Goal: Information Seeking & Learning: Learn about a topic

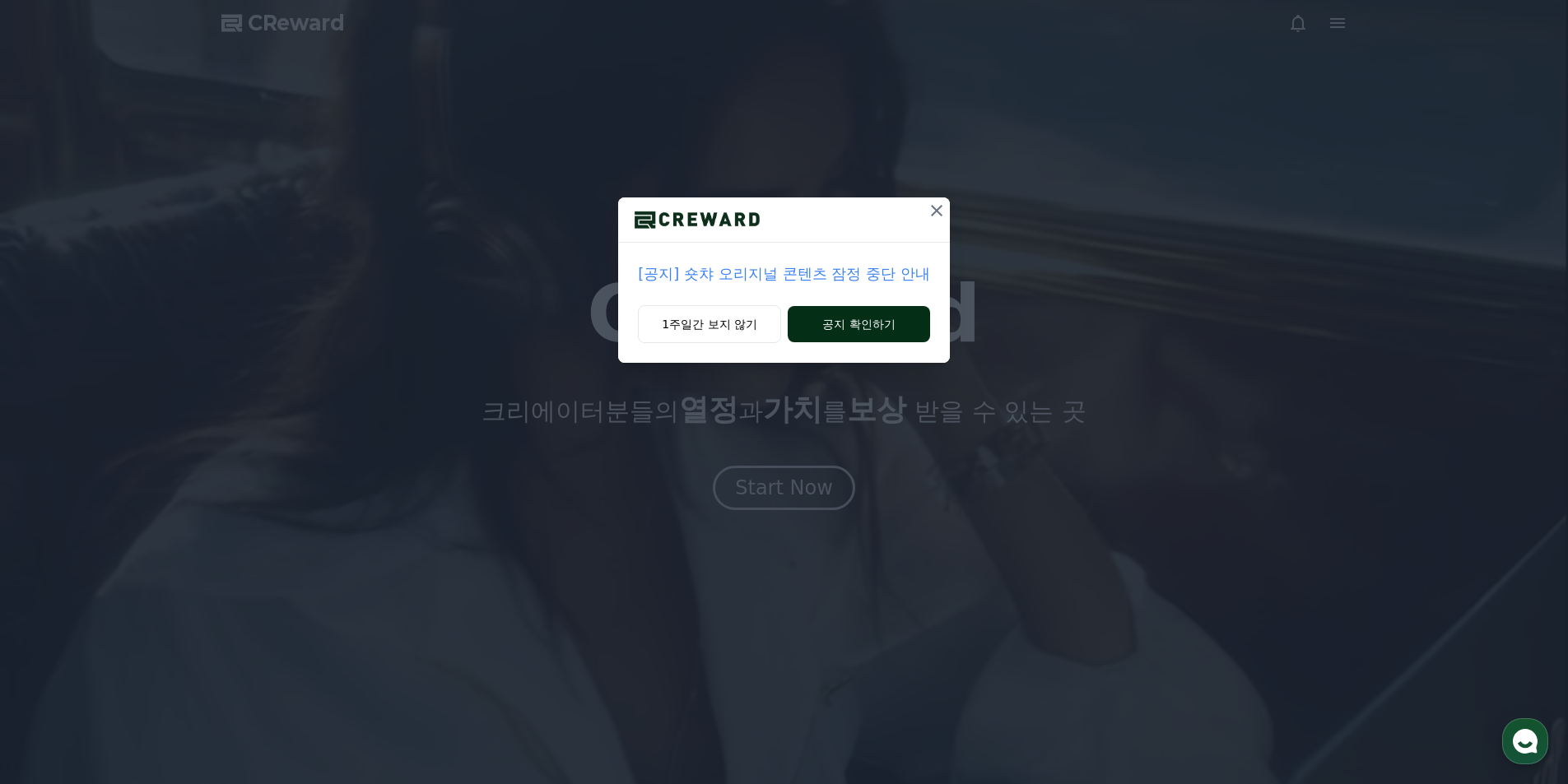
click at [883, 323] on button "공지 확인하기" at bounding box center [858, 324] width 142 height 37
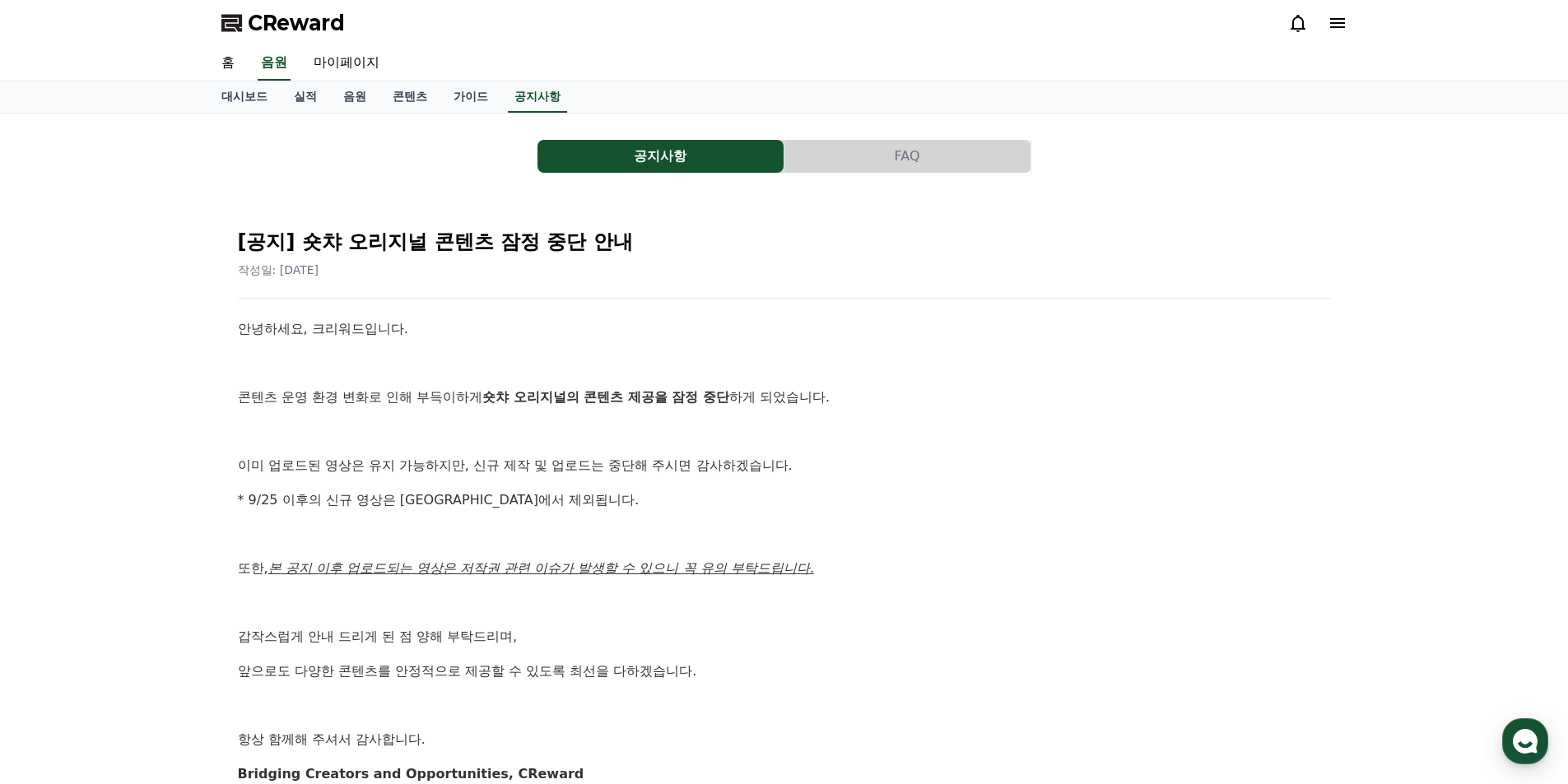
click at [1298, 22] on icon at bounding box center [1298, 23] width 20 height 20
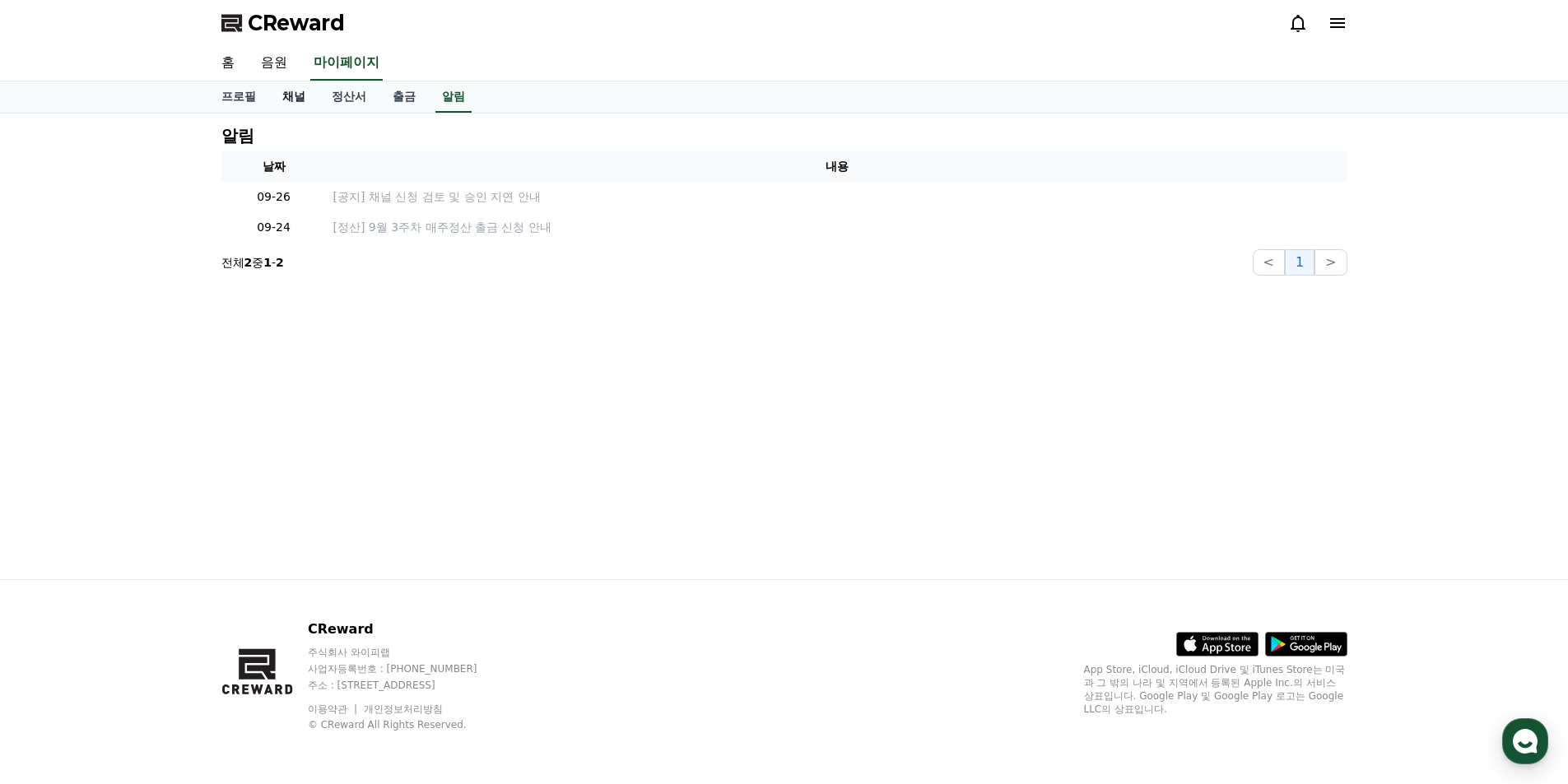
click at [286, 101] on link "채널" at bounding box center [293, 97] width 49 height 32
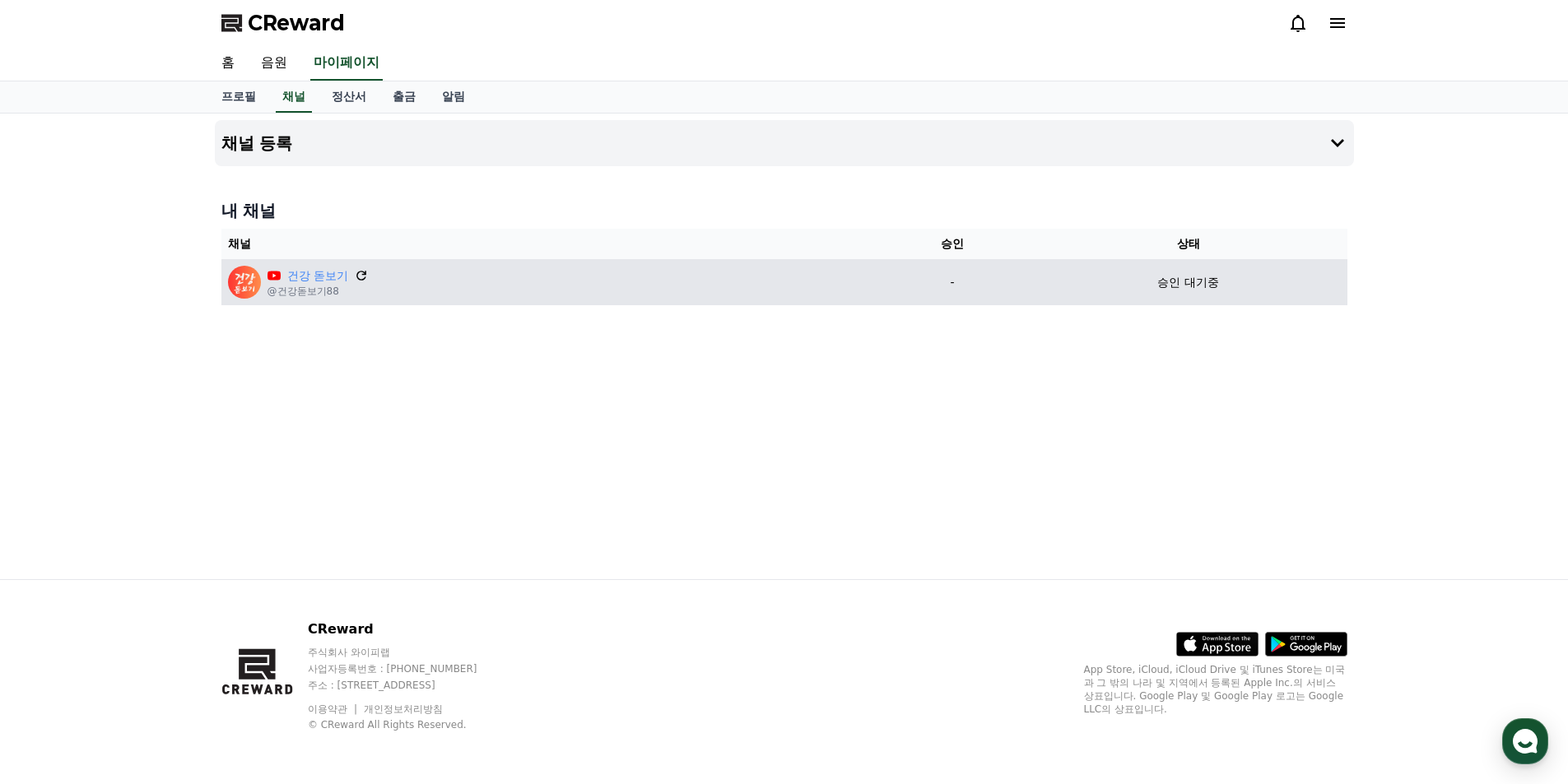
click at [362, 275] on icon at bounding box center [362, 276] width 10 height 10
click at [305, 283] on link "건강 돋보기" at bounding box center [317, 276] width 61 height 17
click at [500, 284] on div "건강 돋보기 @건강돋보기88" at bounding box center [548, 283] width 641 height 33
click at [362, 276] on icon at bounding box center [362, 276] width 15 height 15
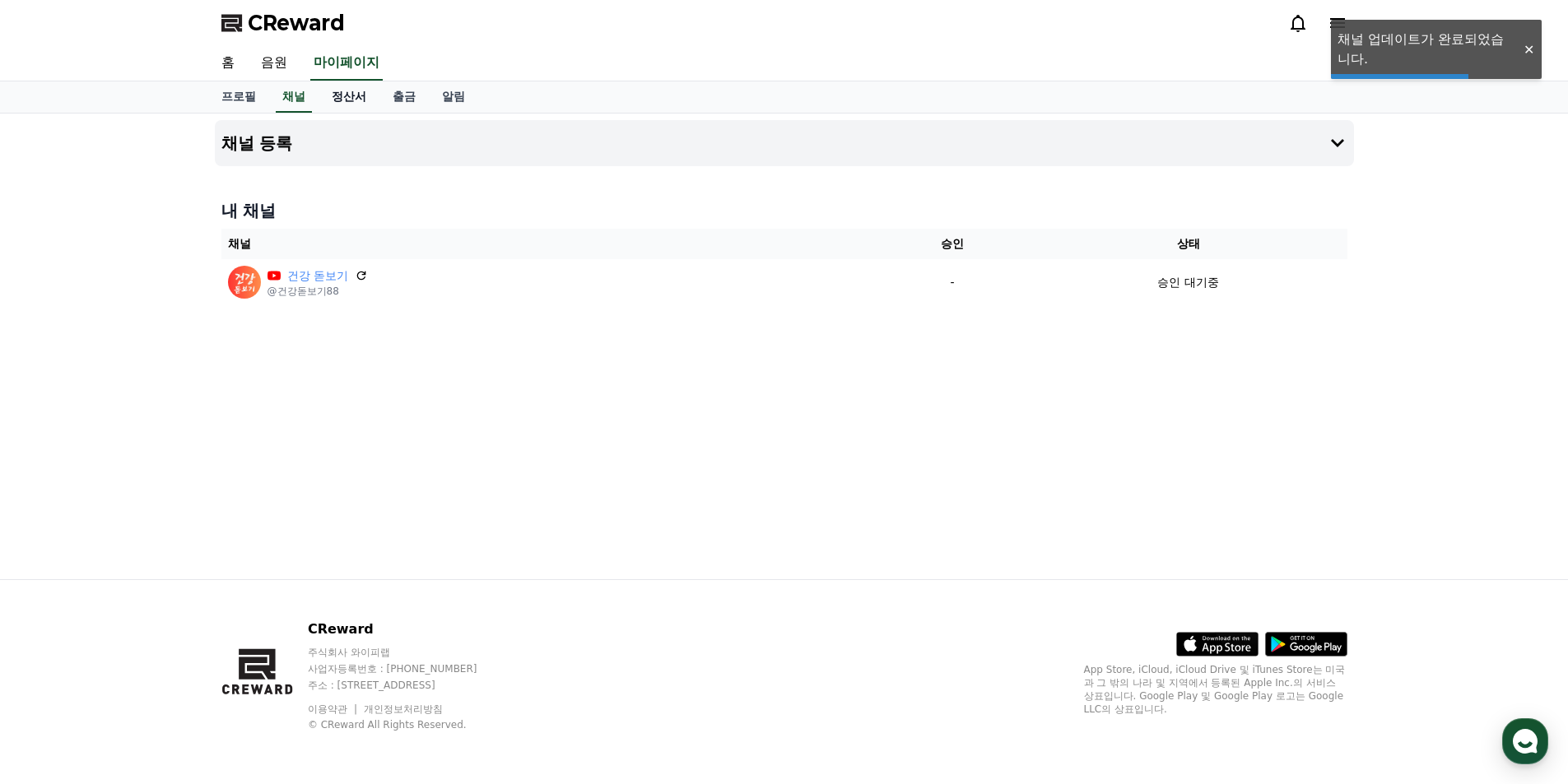
click at [343, 101] on link "정산서" at bounding box center [348, 97] width 61 height 32
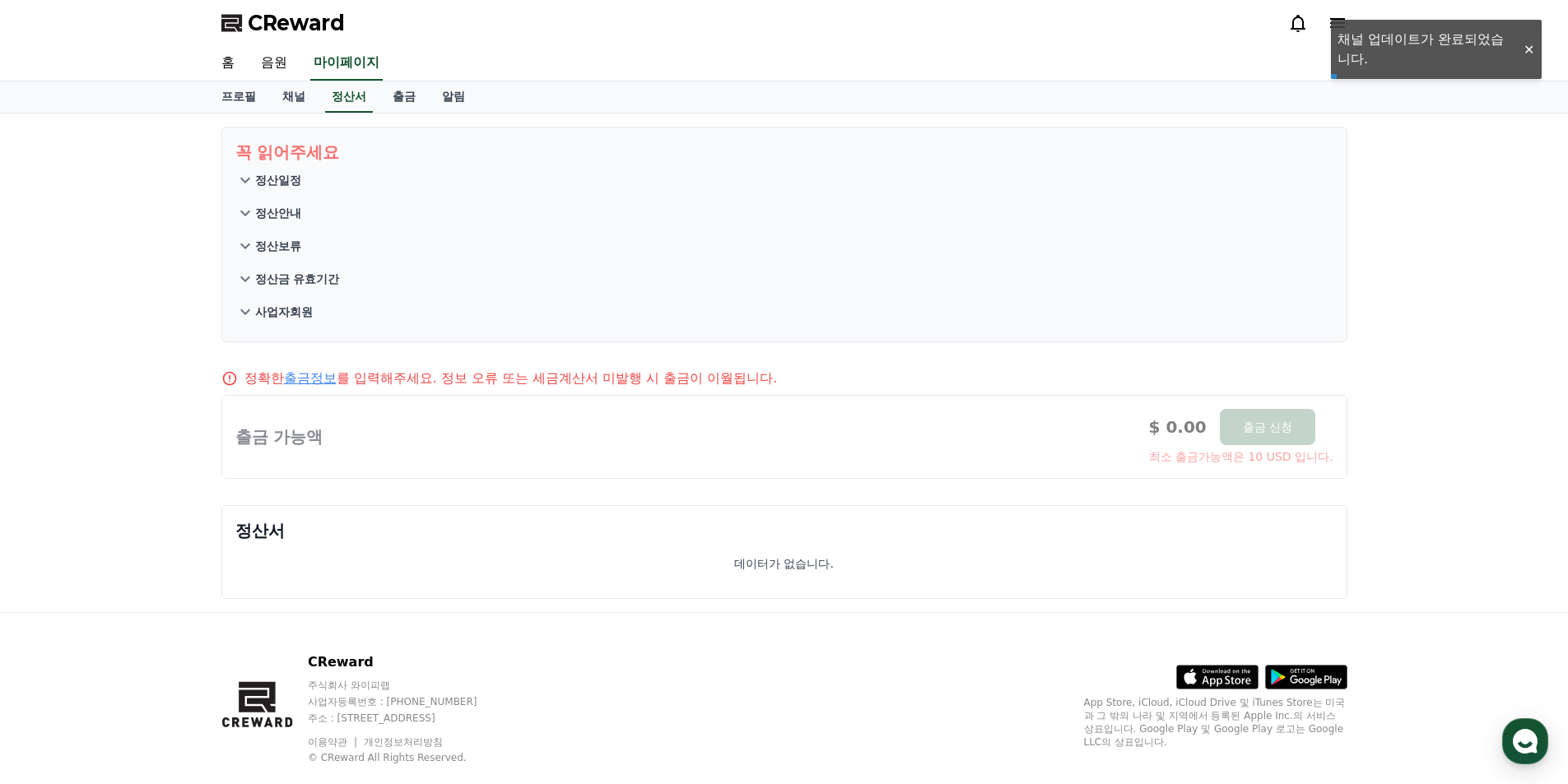
click at [383, 100] on link "출금" at bounding box center [403, 97] width 49 height 32
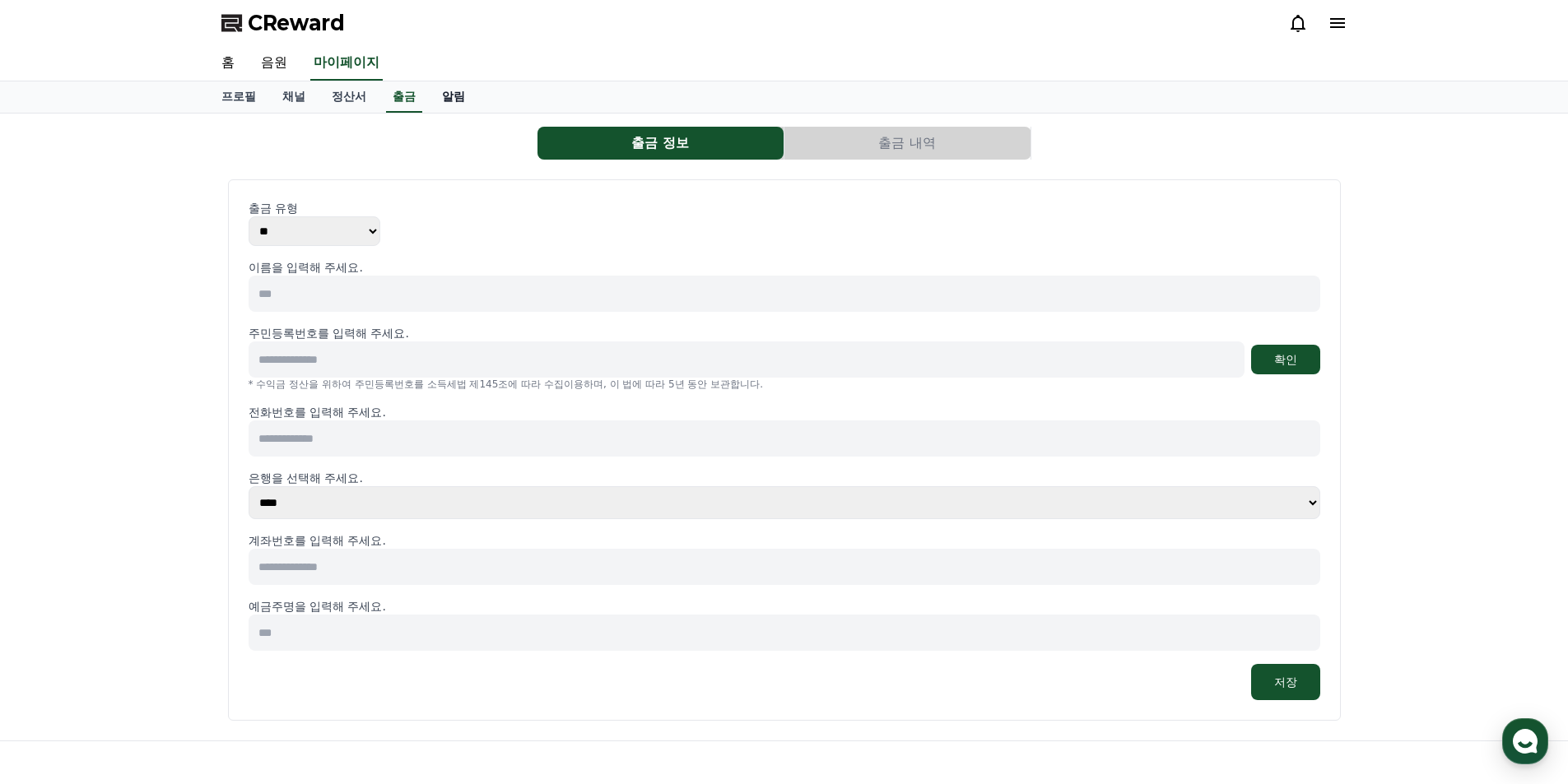
click at [443, 95] on link "알림" at bounding box center [453, 97] width 49 height 32
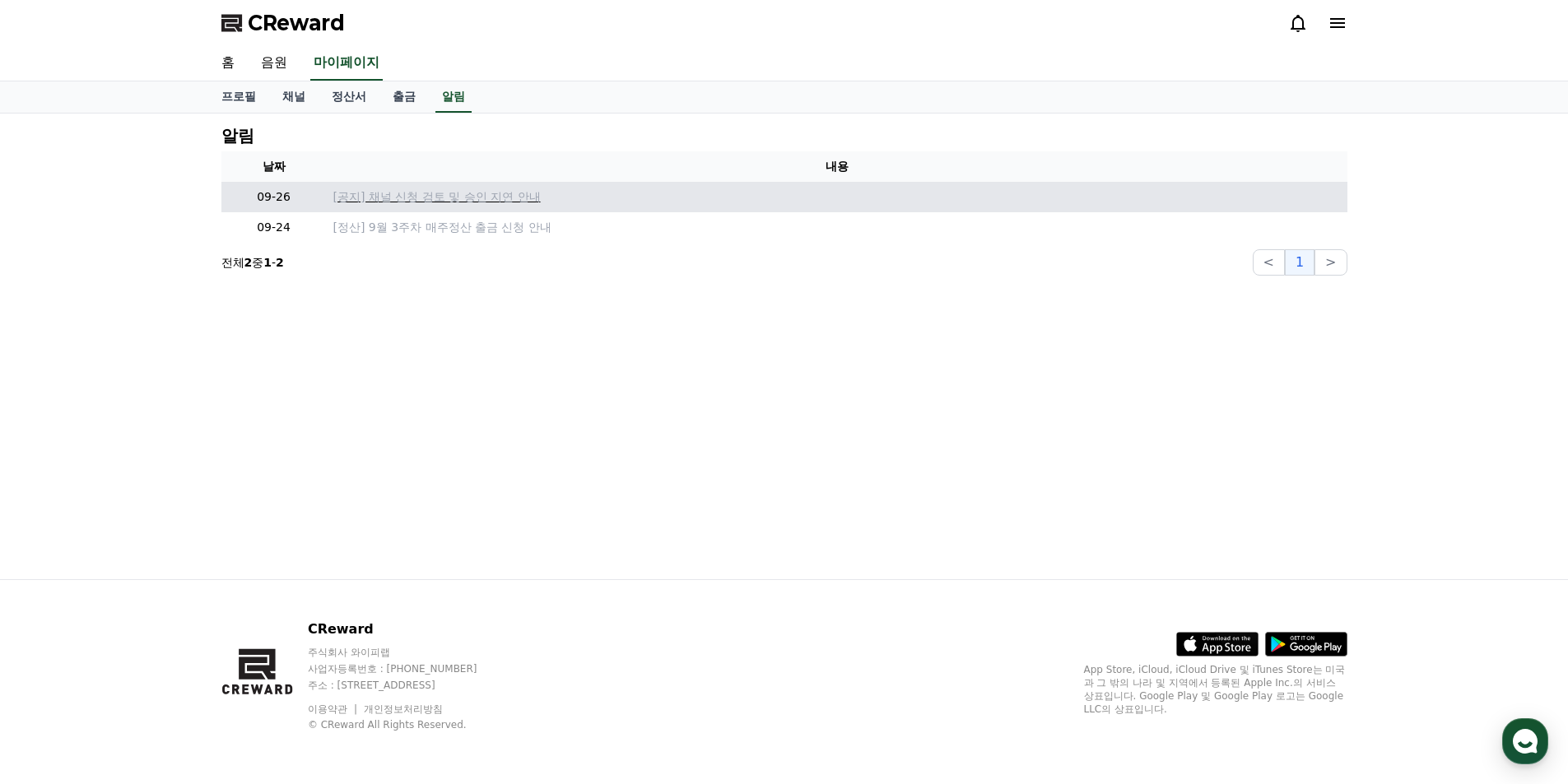
click at [539, 205] on p "[공지] 채널 신청 검토 및 승인 지연 안내" at bounding box center [837, 197] width 1008 height 17
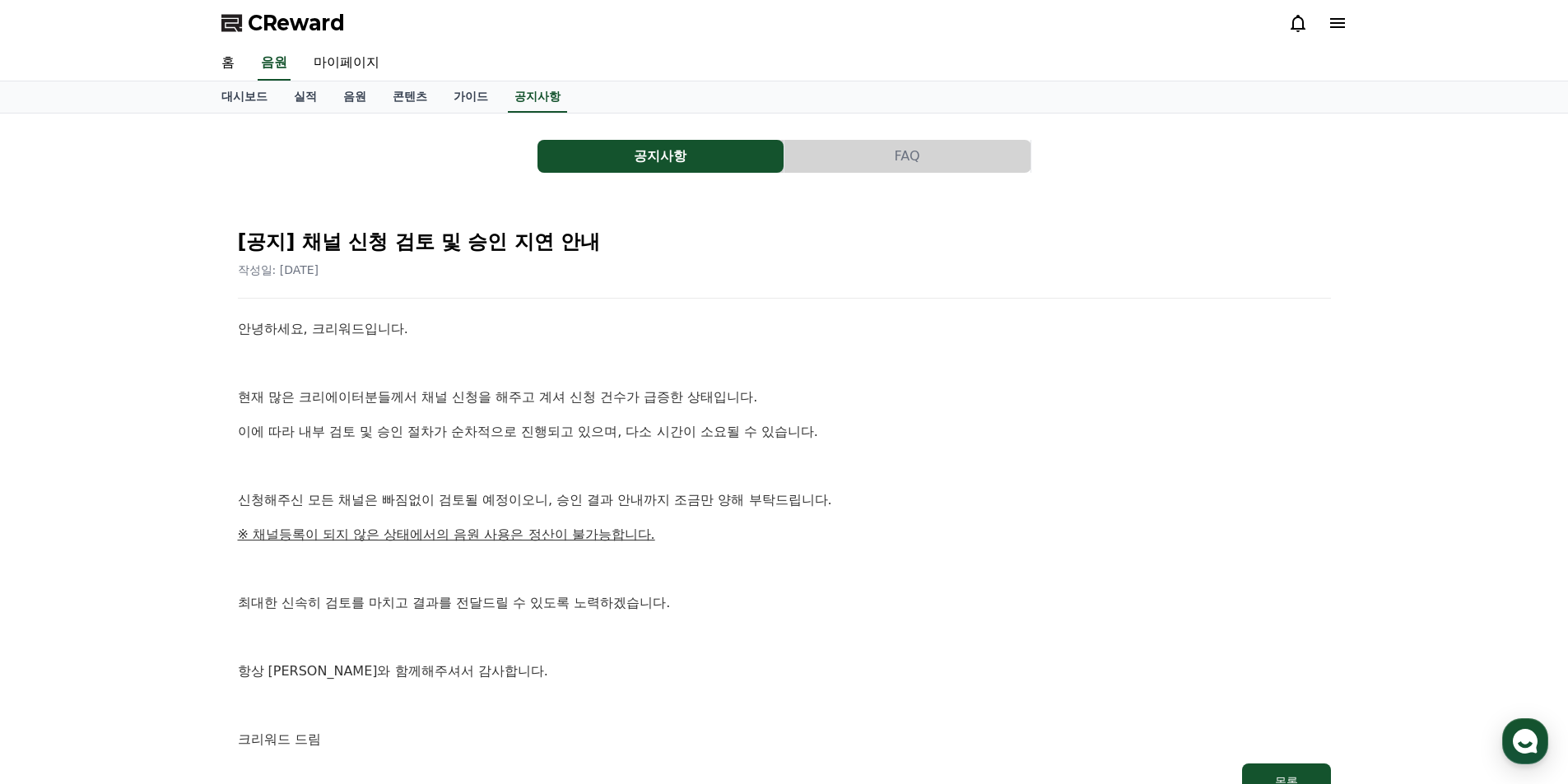
click at [1332, 31] on icon at bounding box center [1338, 23] width 20 height 20
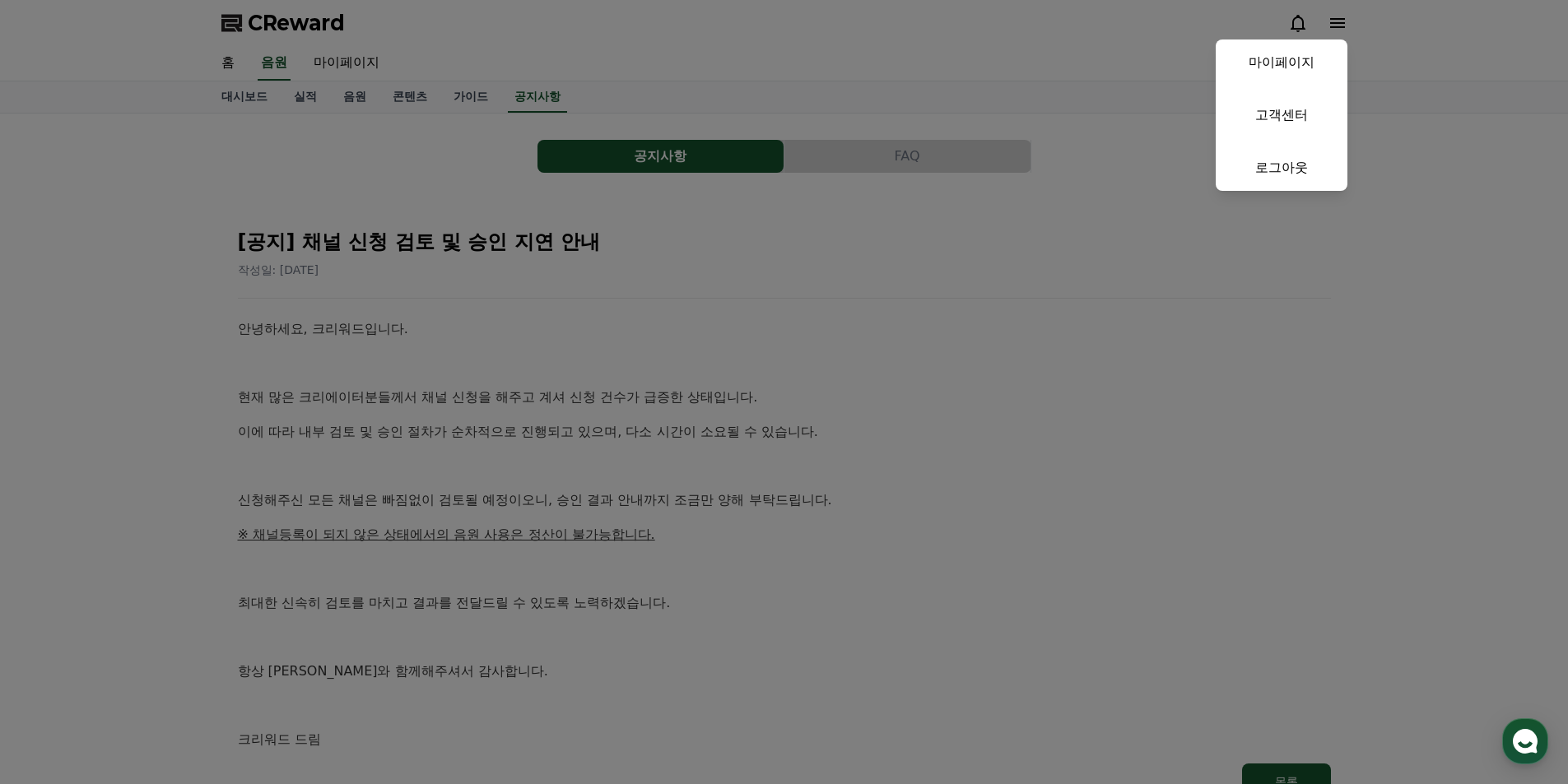
click at [1286, 105] on link "고객센터" at bounding box center [1281, 115] width 131 height 46
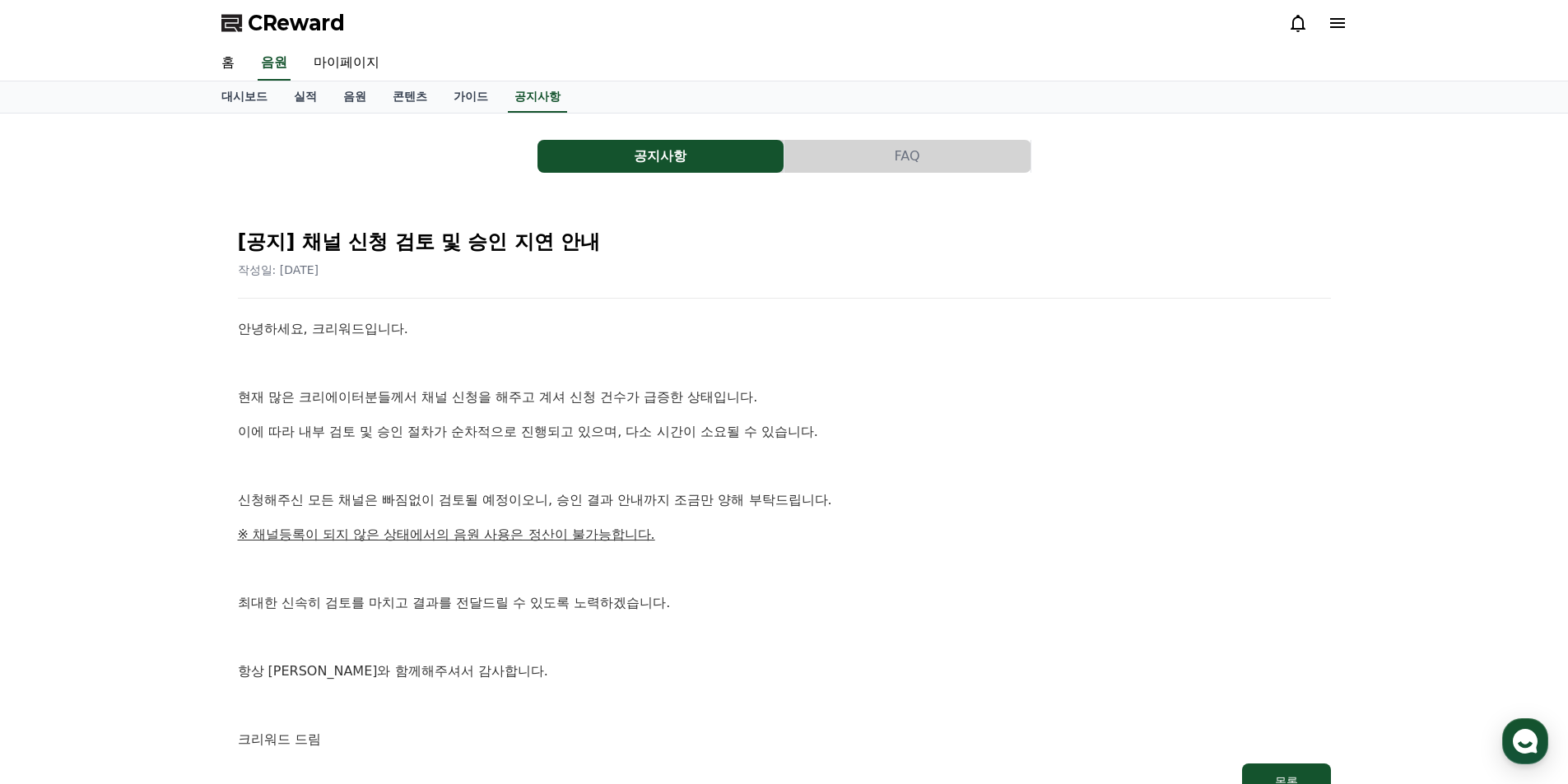
click at [459, 81] on div "홈 음원 마이페이지" at bounding box center [784, 63] width 1568 height 36
click at [461, 101] on link "가이드" at bounding box center [471, 97] width 61 height 32
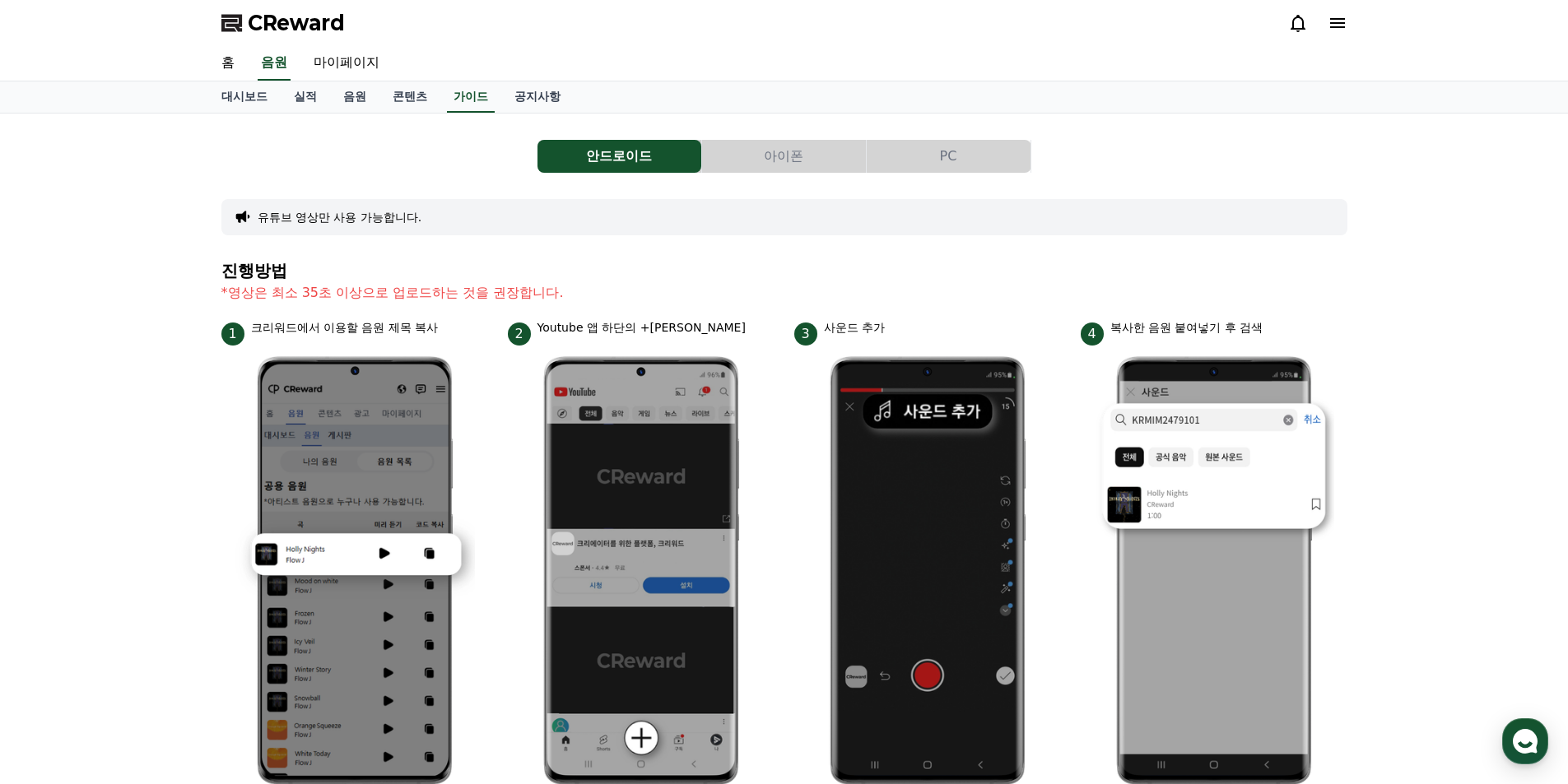
click at [984, 162] on button "PC" at bounding box center [948, 156] width 164 height 33
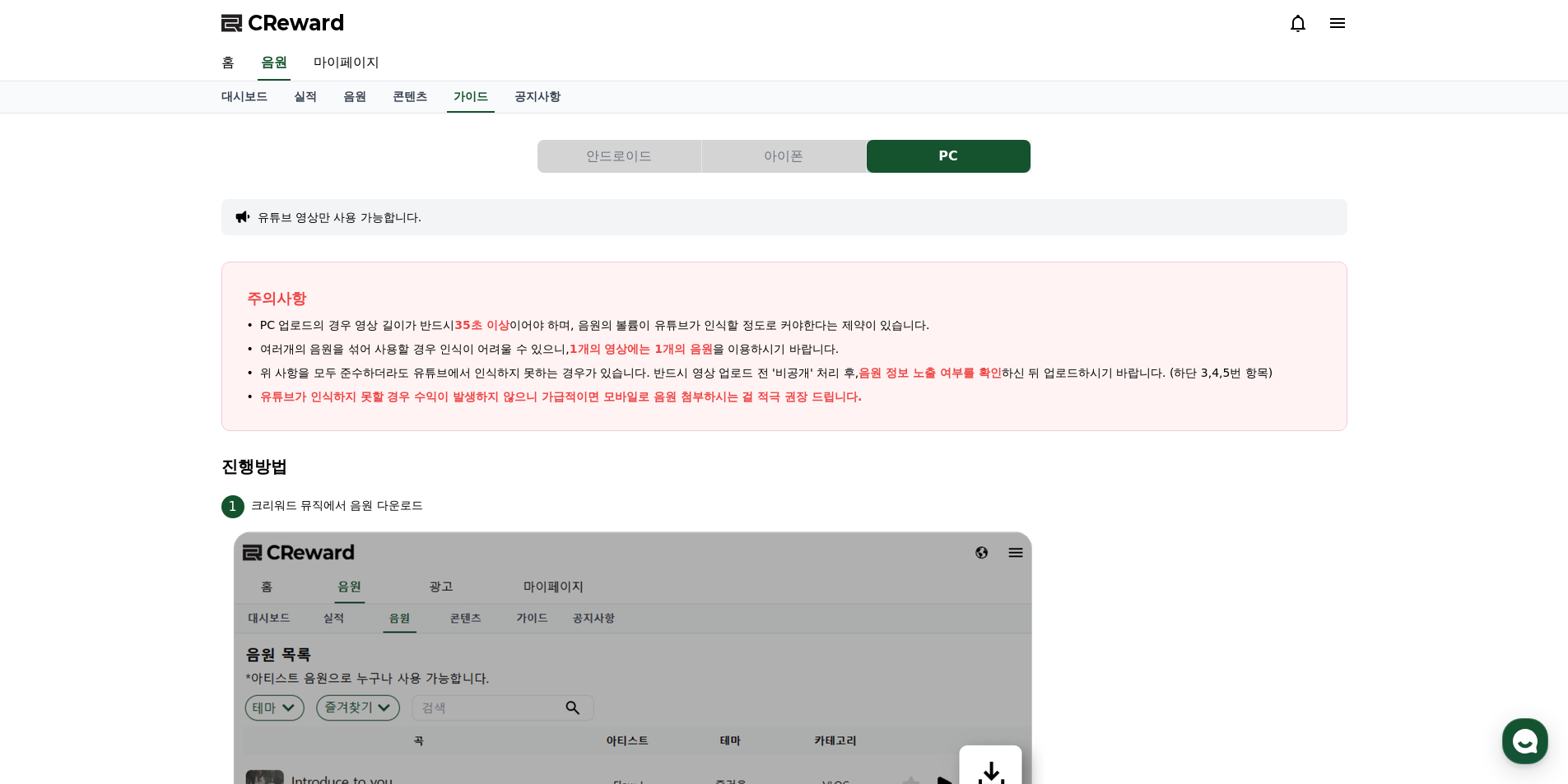
click at [1319, 26] on div at bounding box center [1317, 23] width 59 height 20
click at [1336, 24] on icon at bounding box center [1338, 23] width 15 height 10
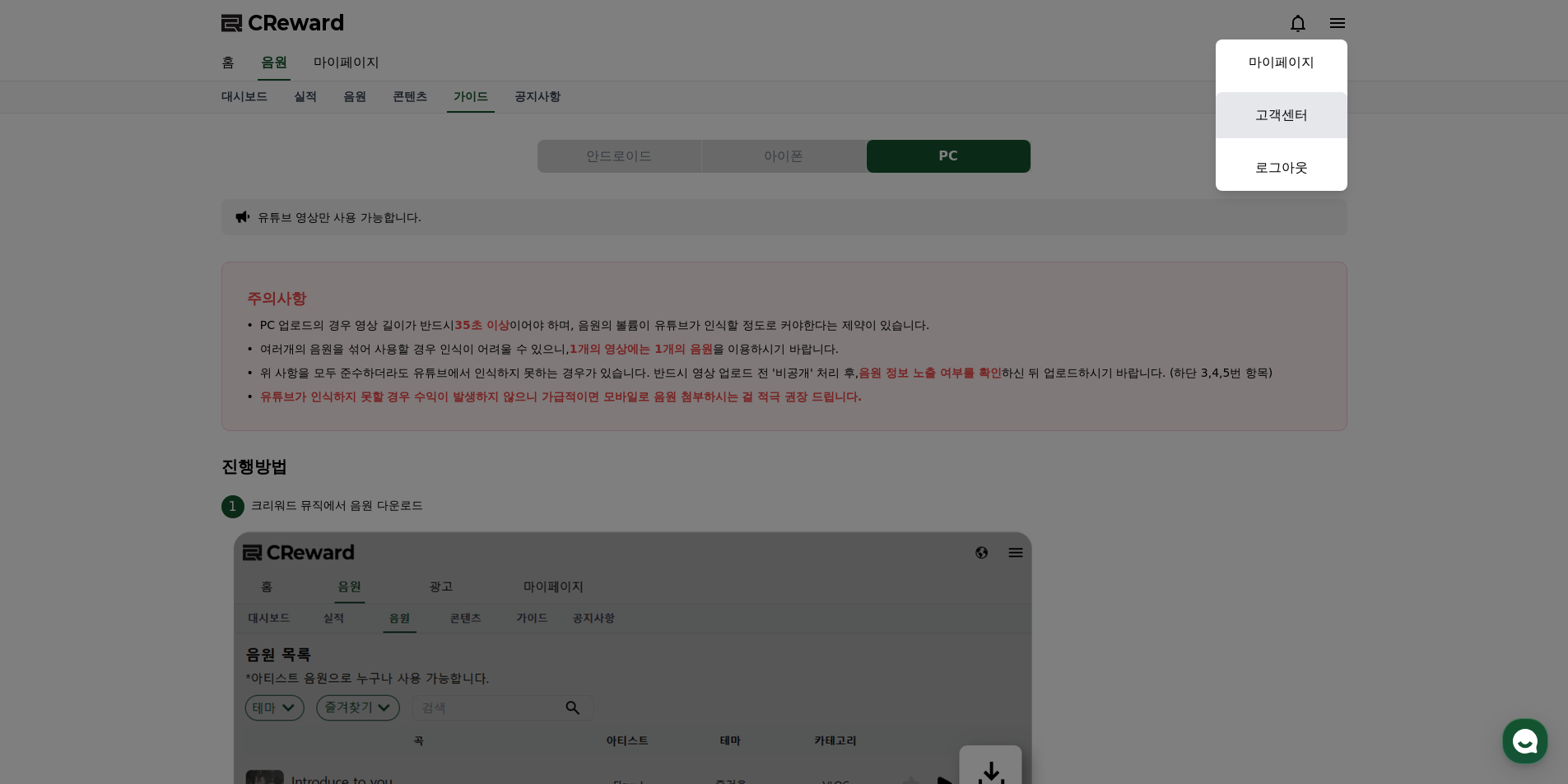
click at [1277, 115] on link "고객센터" at bounding box center [1281, 115] width 131 height 46
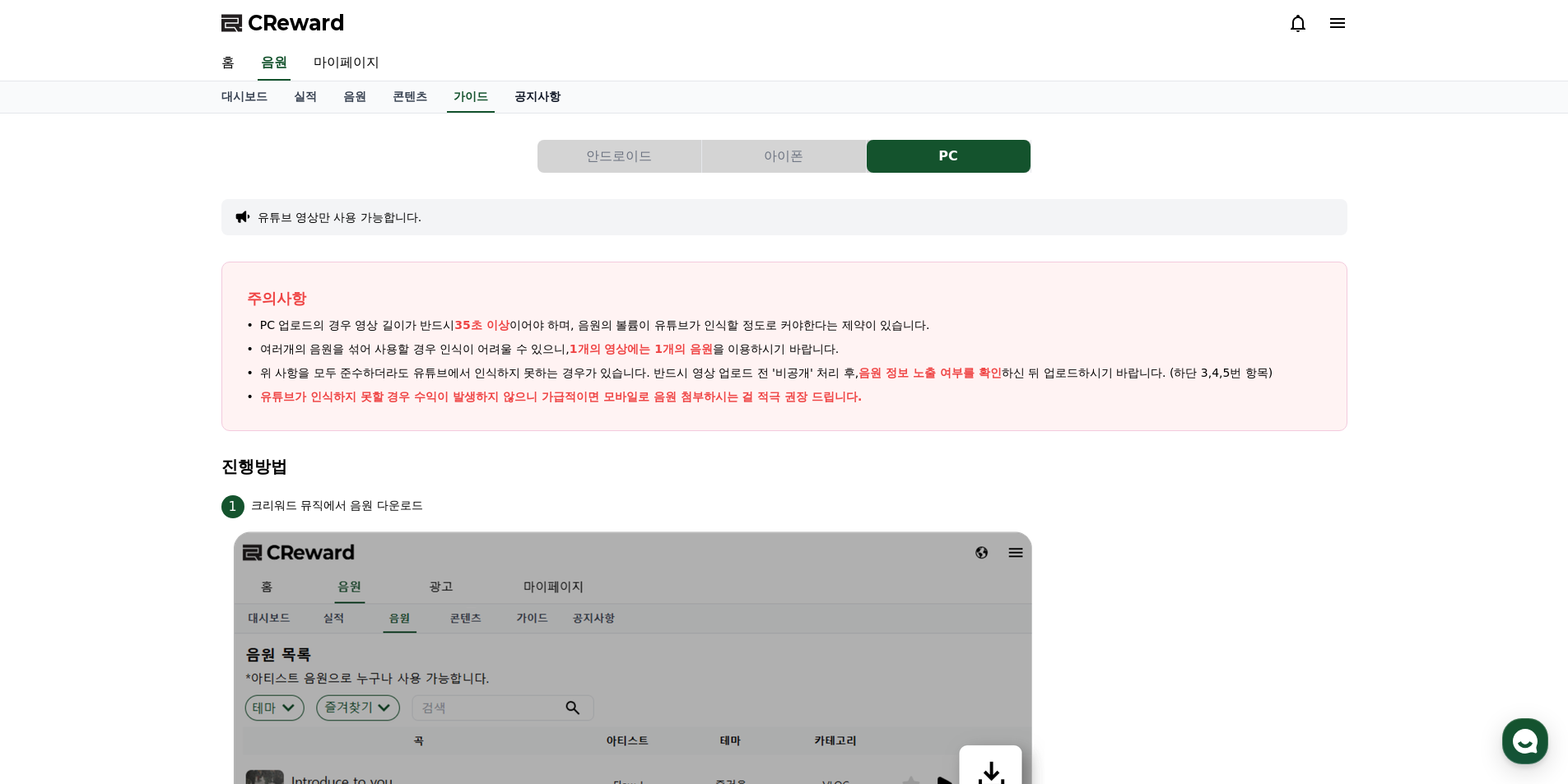
click at [545, 105] on link "공지사항" at bounding box center [537, 97] width 72 height 32
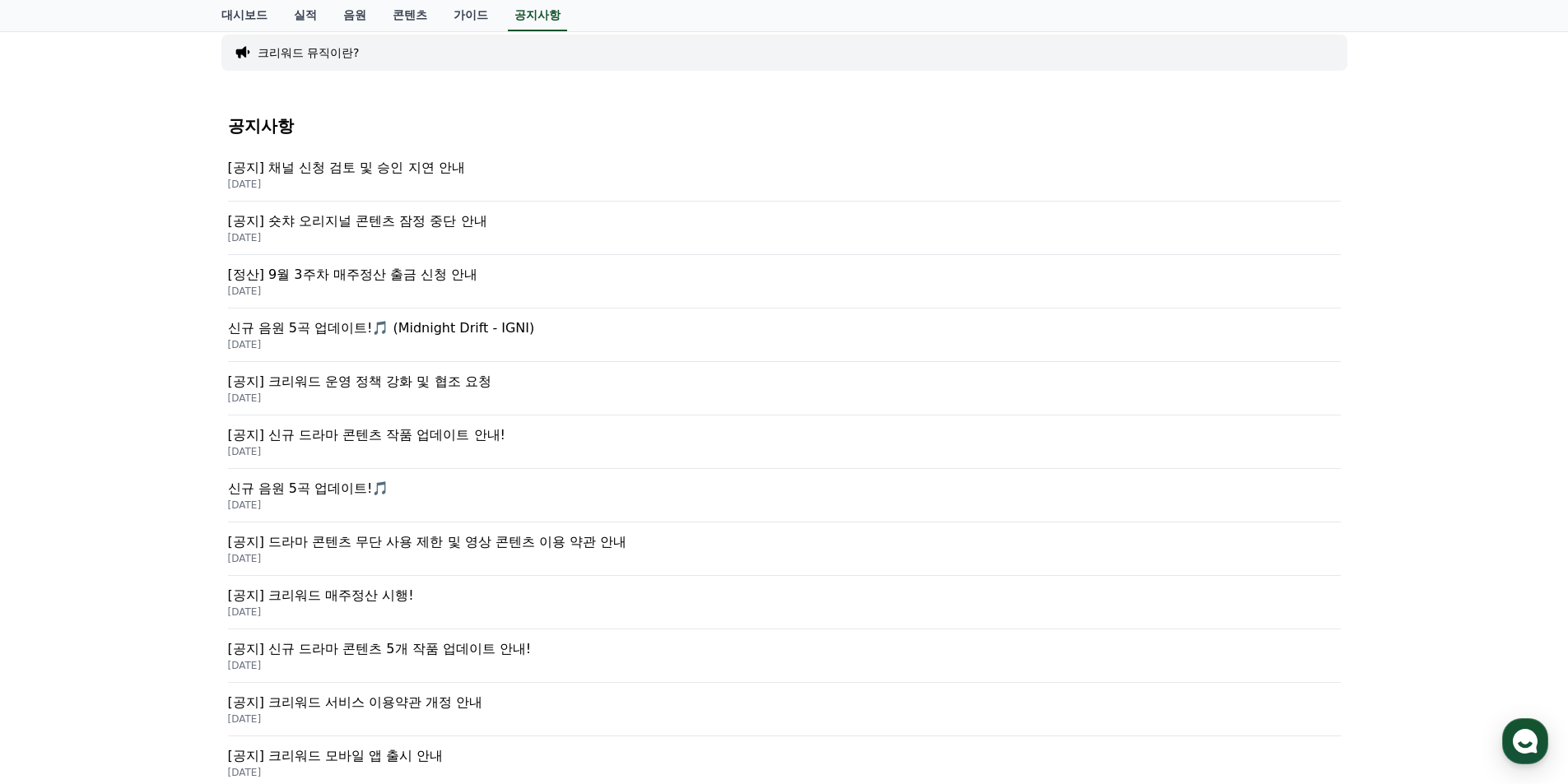
scroll to position [247, 0]
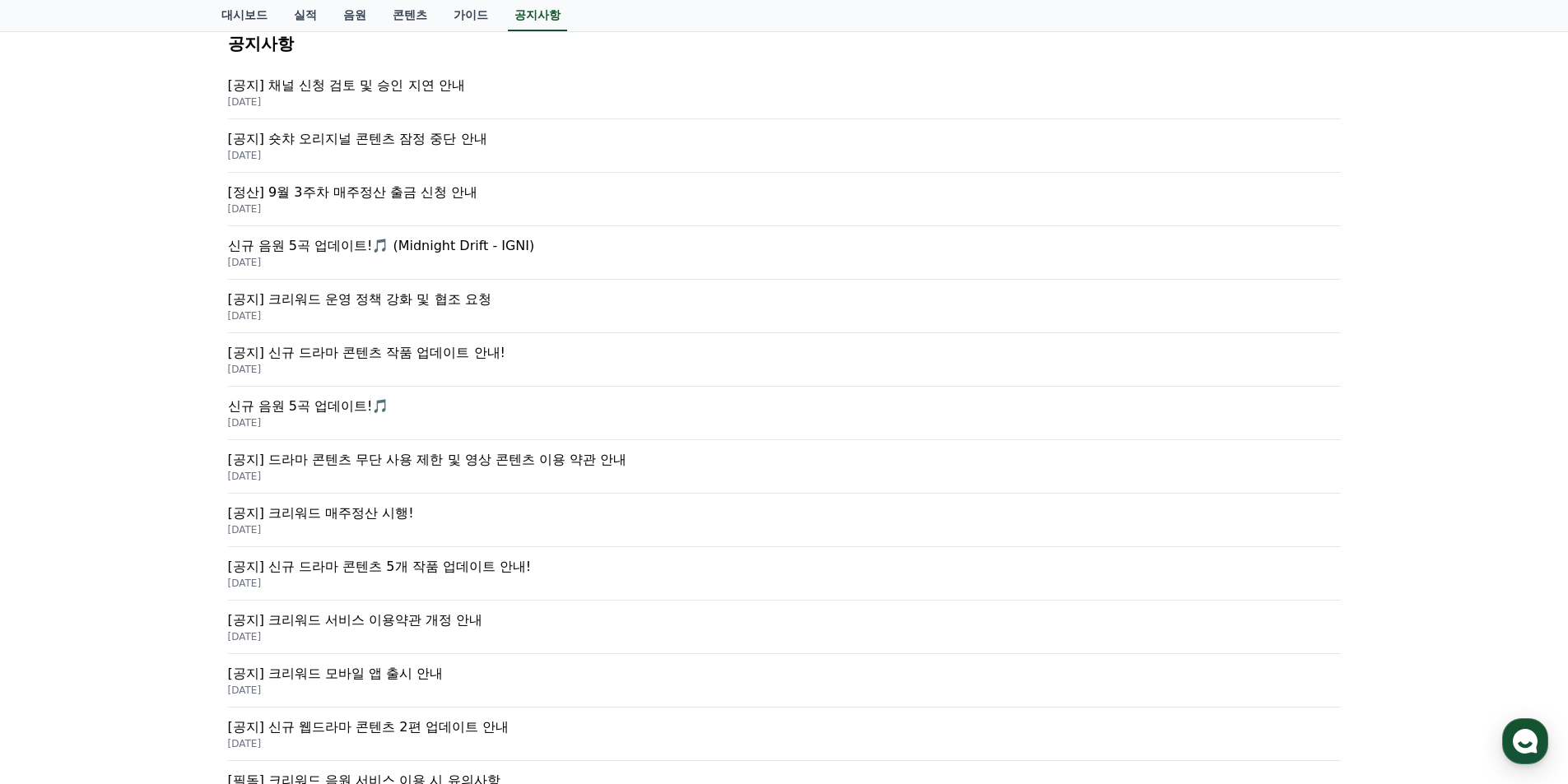
click at [493, 622] on p "[공지] 크리워드 서비스 이용약관 개정 안내" at bounding box center [784, 621] width 1112 height 20
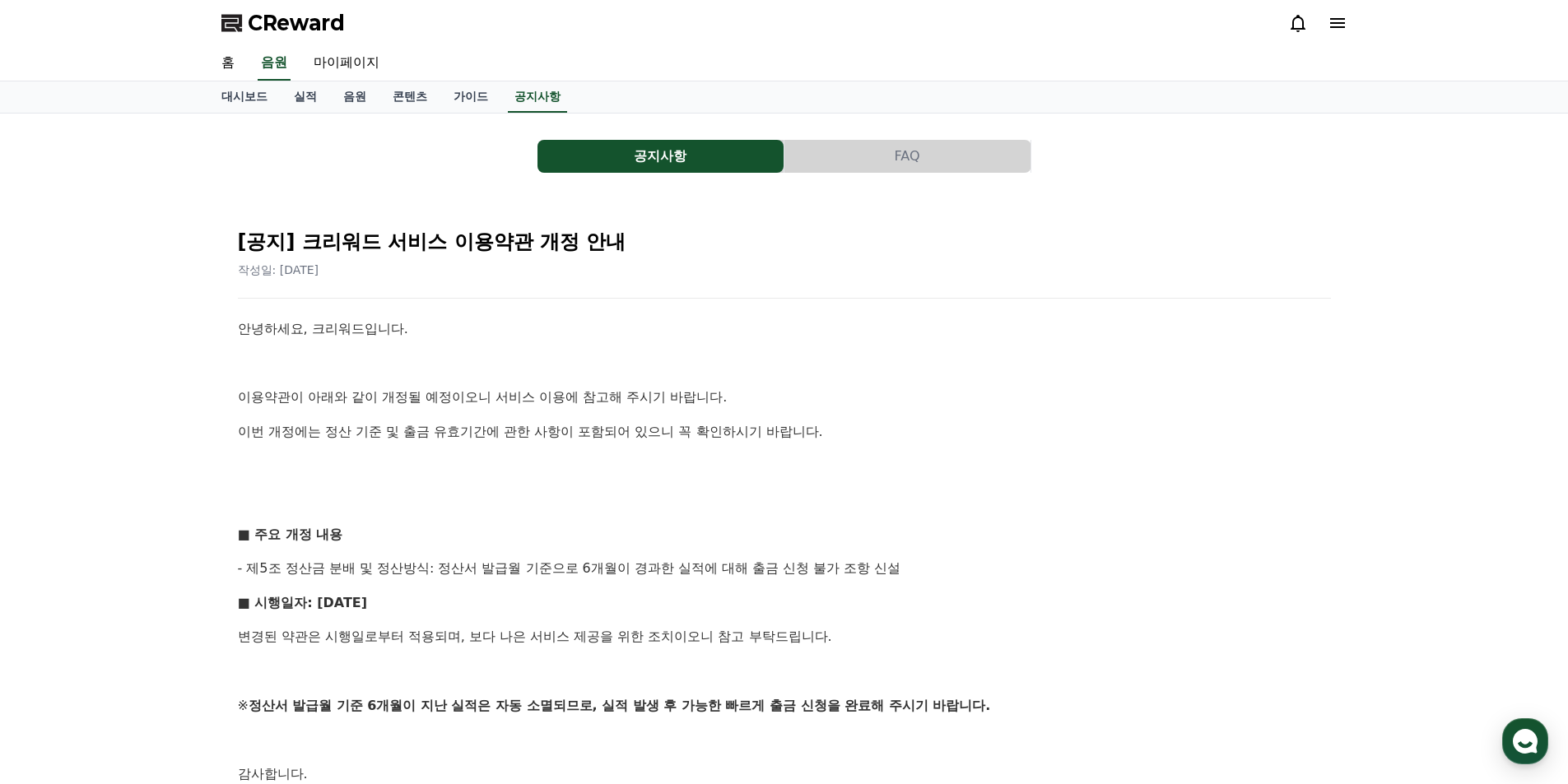
scroll to position [318, 0]
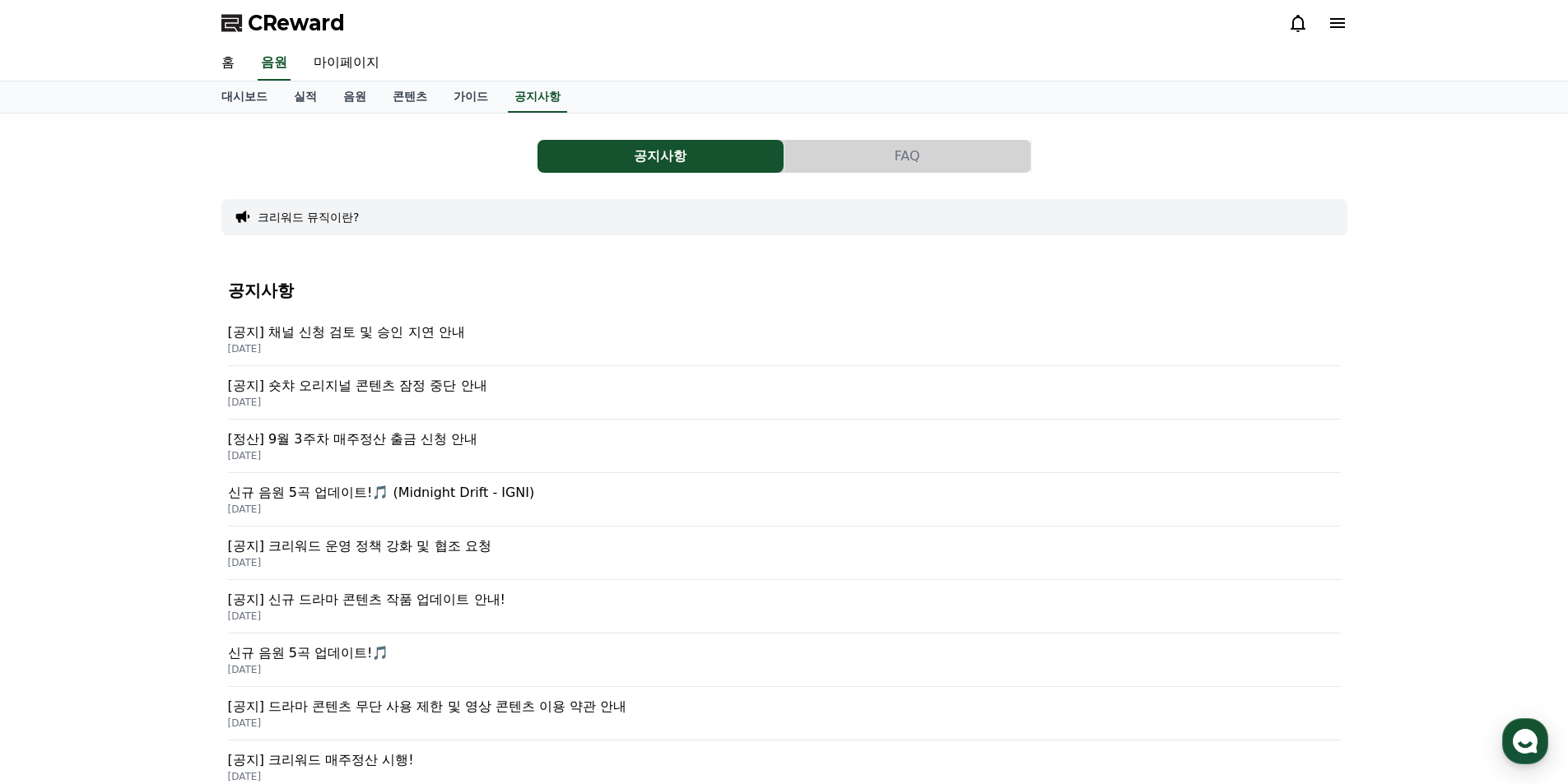
click at [875, 158] on button "FAQ" at bounding box center [907, 156] width 246 height 33
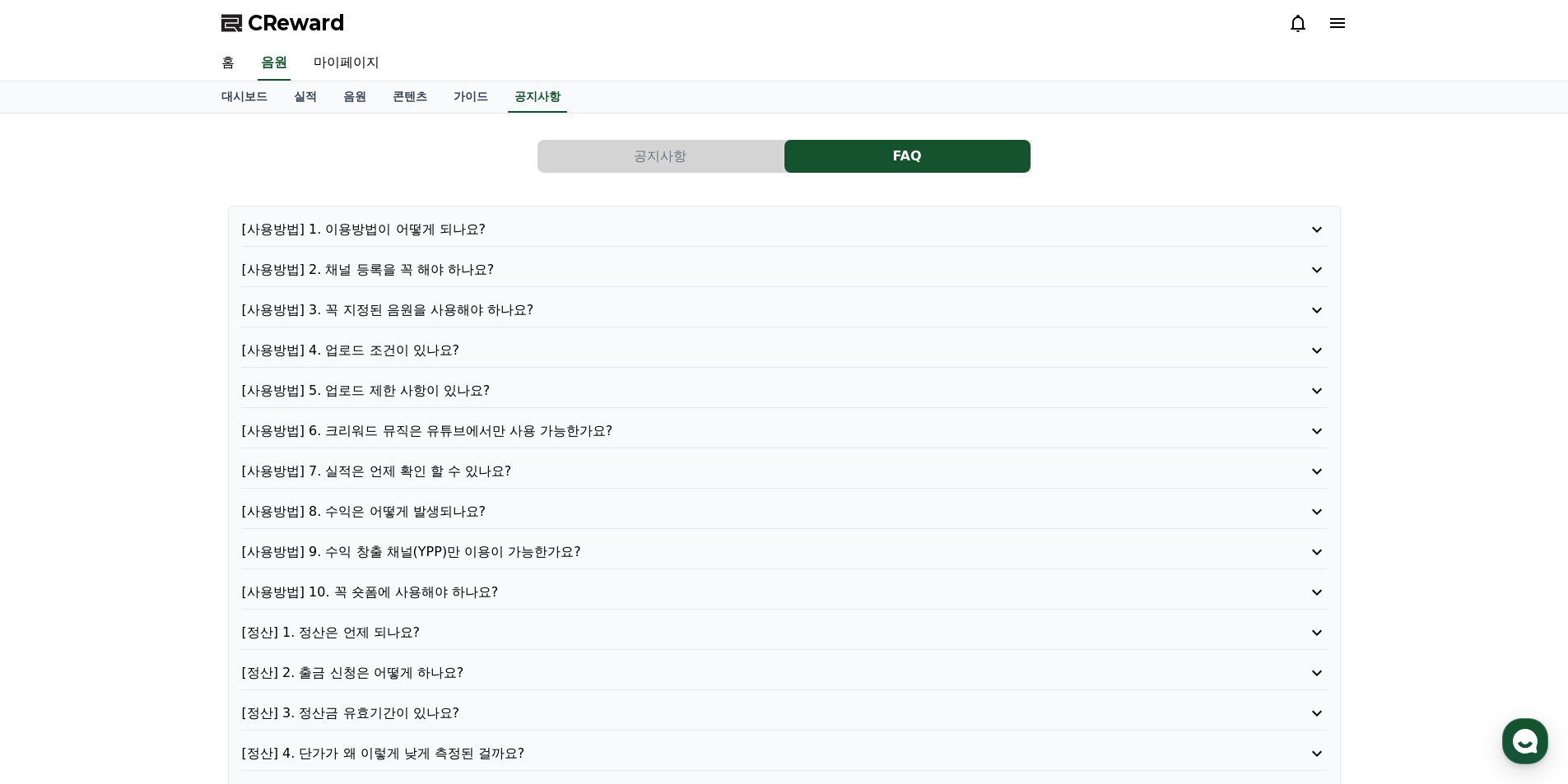
click at [417, 222] on p "[사용방법] 1. 이용방법이 어떻게 되나요?" at bounding box center [741, 229] width 998 height 20
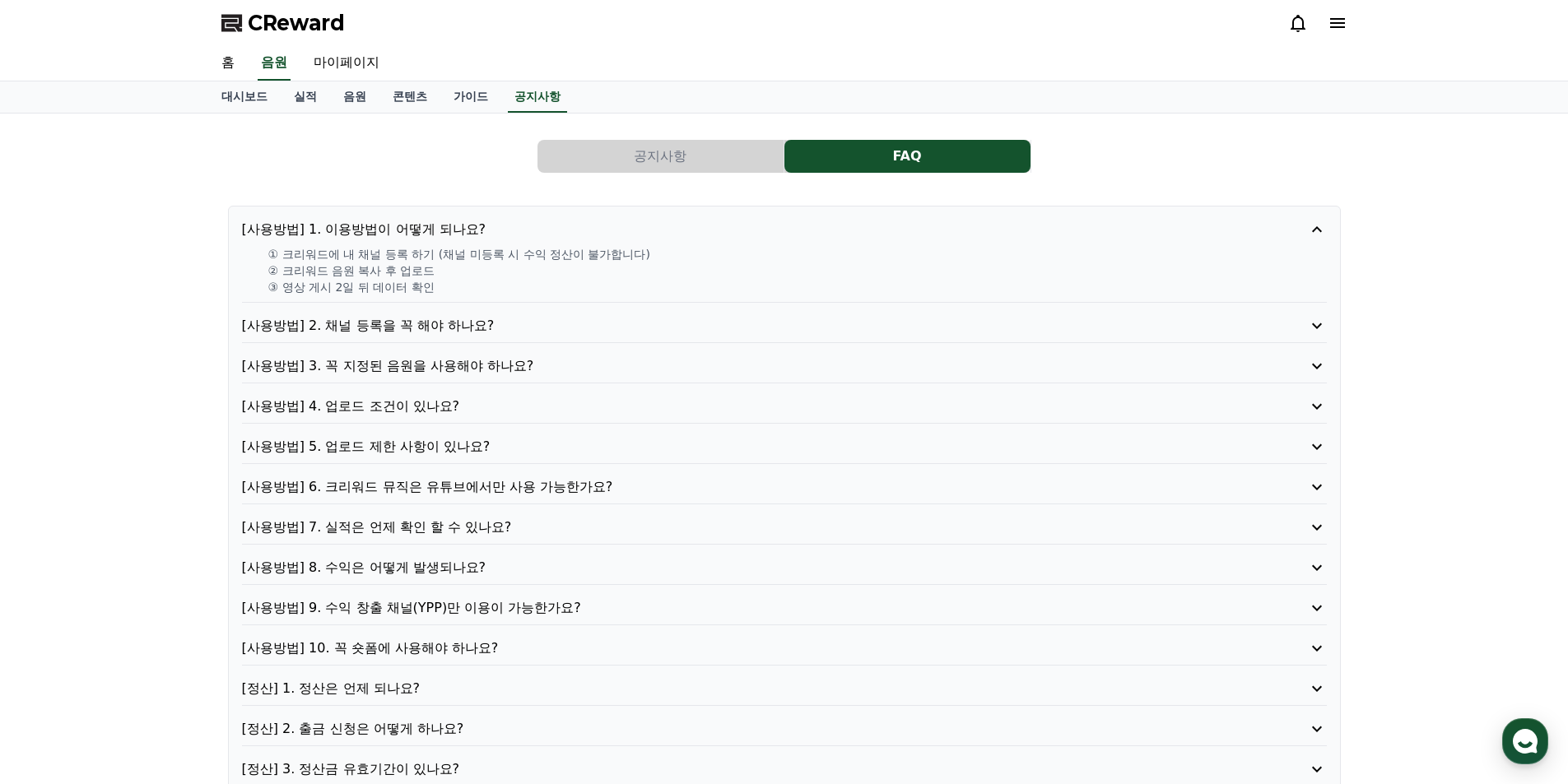
click at [416, 228] on p "[사용방법] 1. 이용방법이 어떻게 되나요?" at bounding box center [741, 229] width 998 height 20
click at [412, 316] on p "[사용방법] 2. 채널 등록을 꼭 해야 하나요?" at bounding box center [741, 326] width 998 height 20
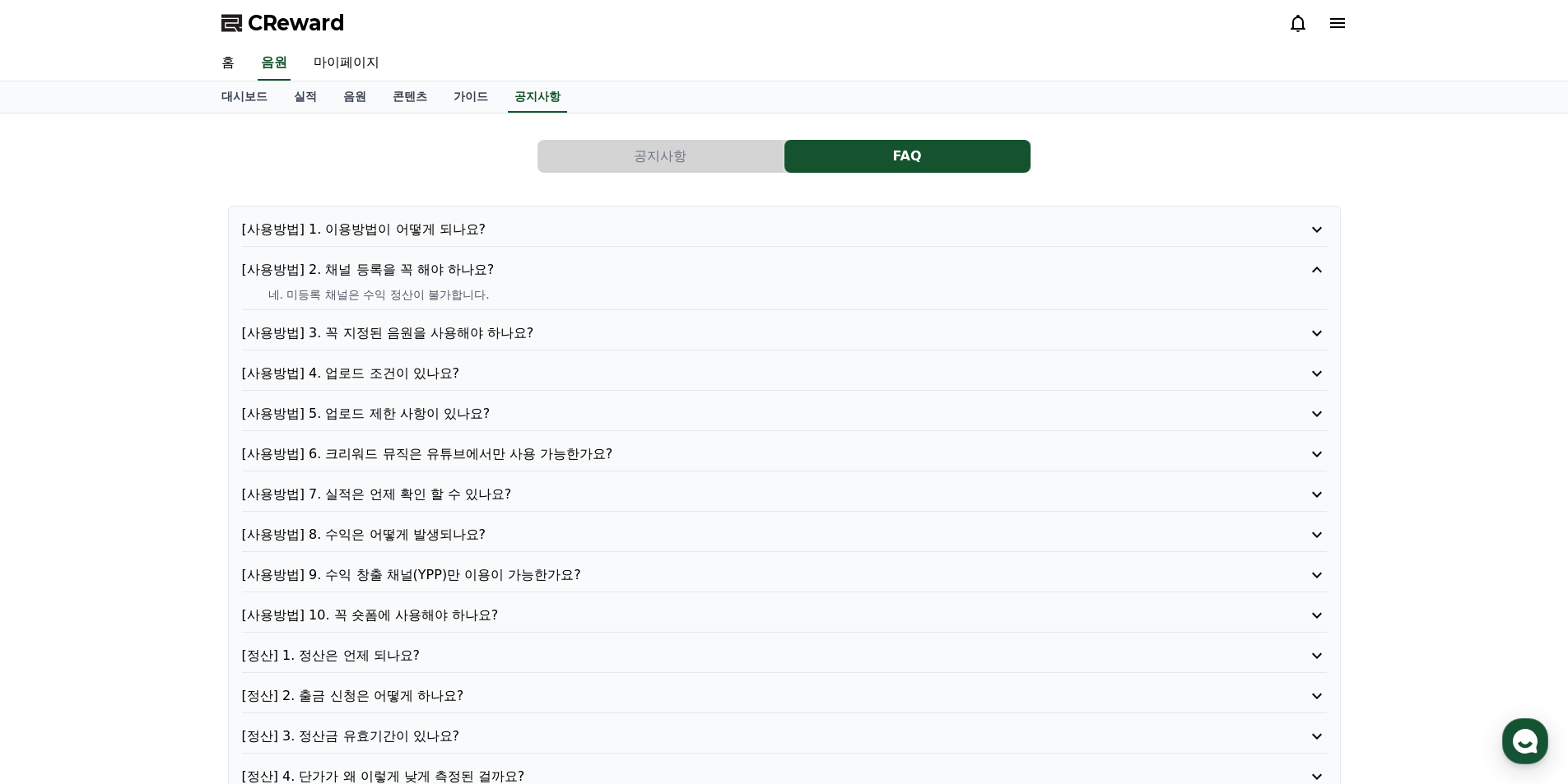
click at [410, 274] on p "[사용방법] 2. 채널 등록을 꼭 해야 하나요?" at bounding box center [741, 270] width 998 height 20
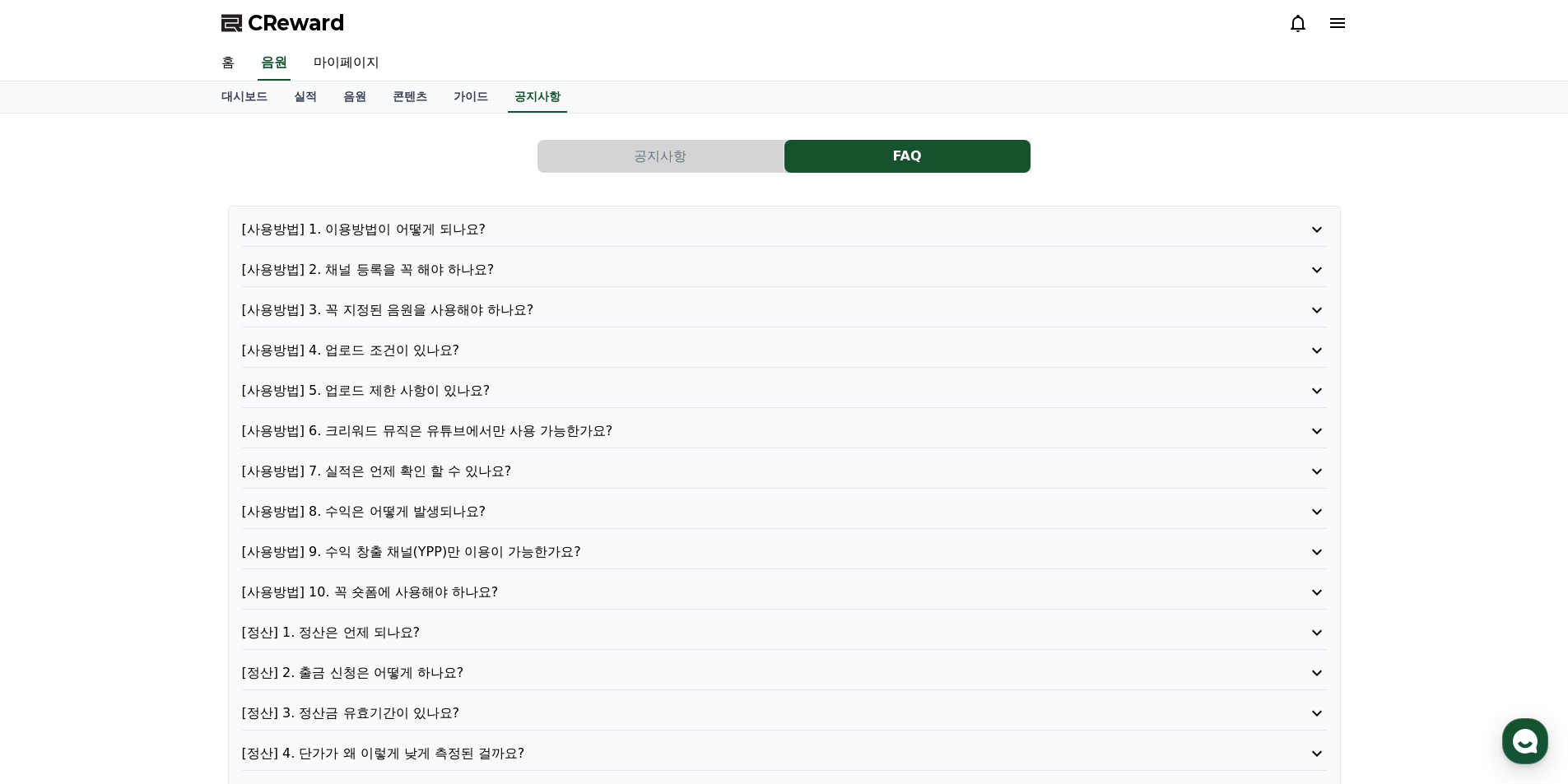
click at [413, 315] on p "[사용방법] 3. 꼭 지정된 음원을 사용해야 하나요?" at bounding box center [741, 310] width 998 height 20
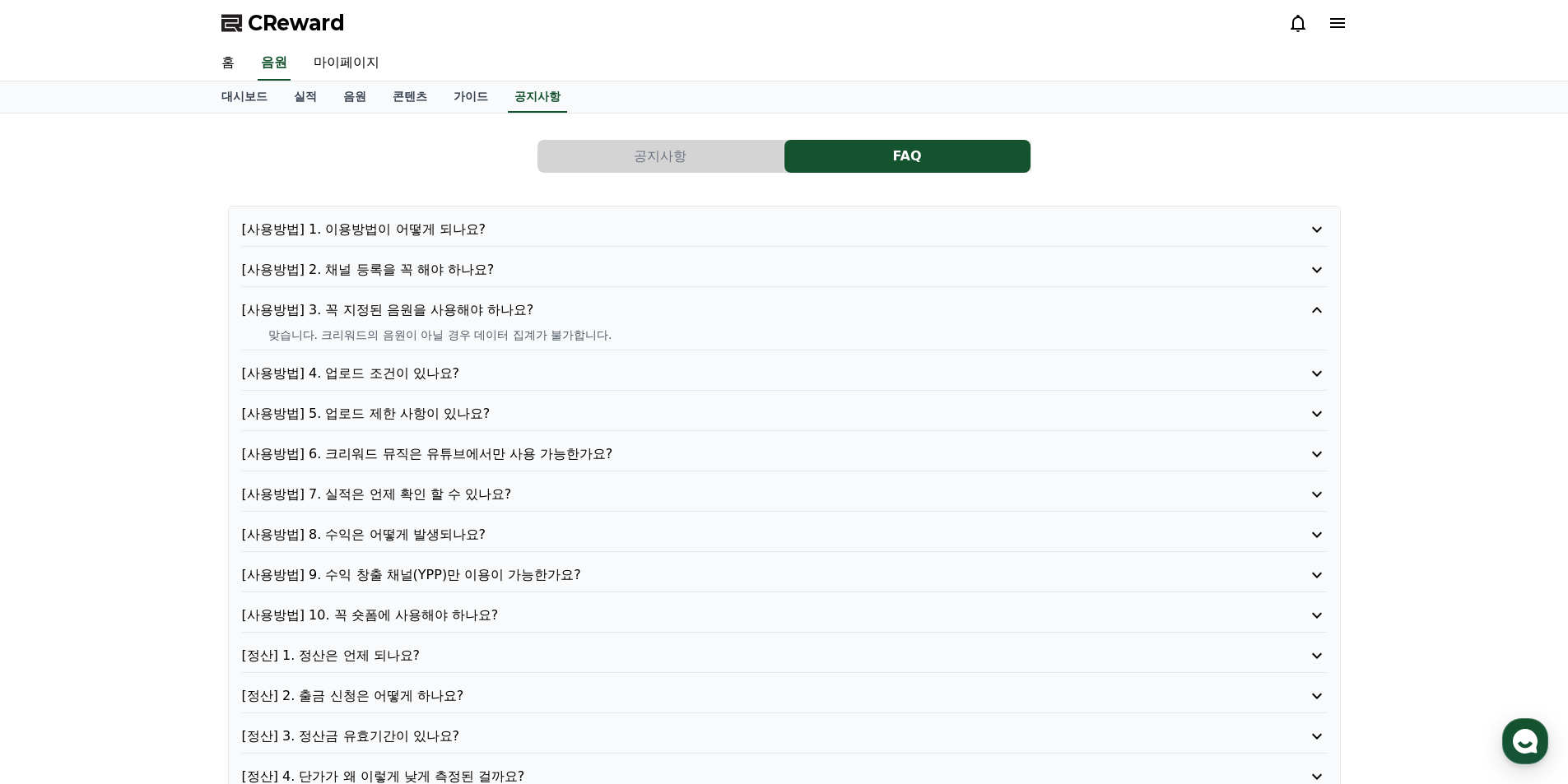
click at [413, 315] on p "[사용방법] 3. 꼭 지정된 음원을 사용해야 하나요?" at bounding box center [741, 310] width 998 height 20
click at [422, 364] on p "[사용방법] 4. 업로드 조건이 있나요?" at bounding box center [741, 374] width 998 height 20
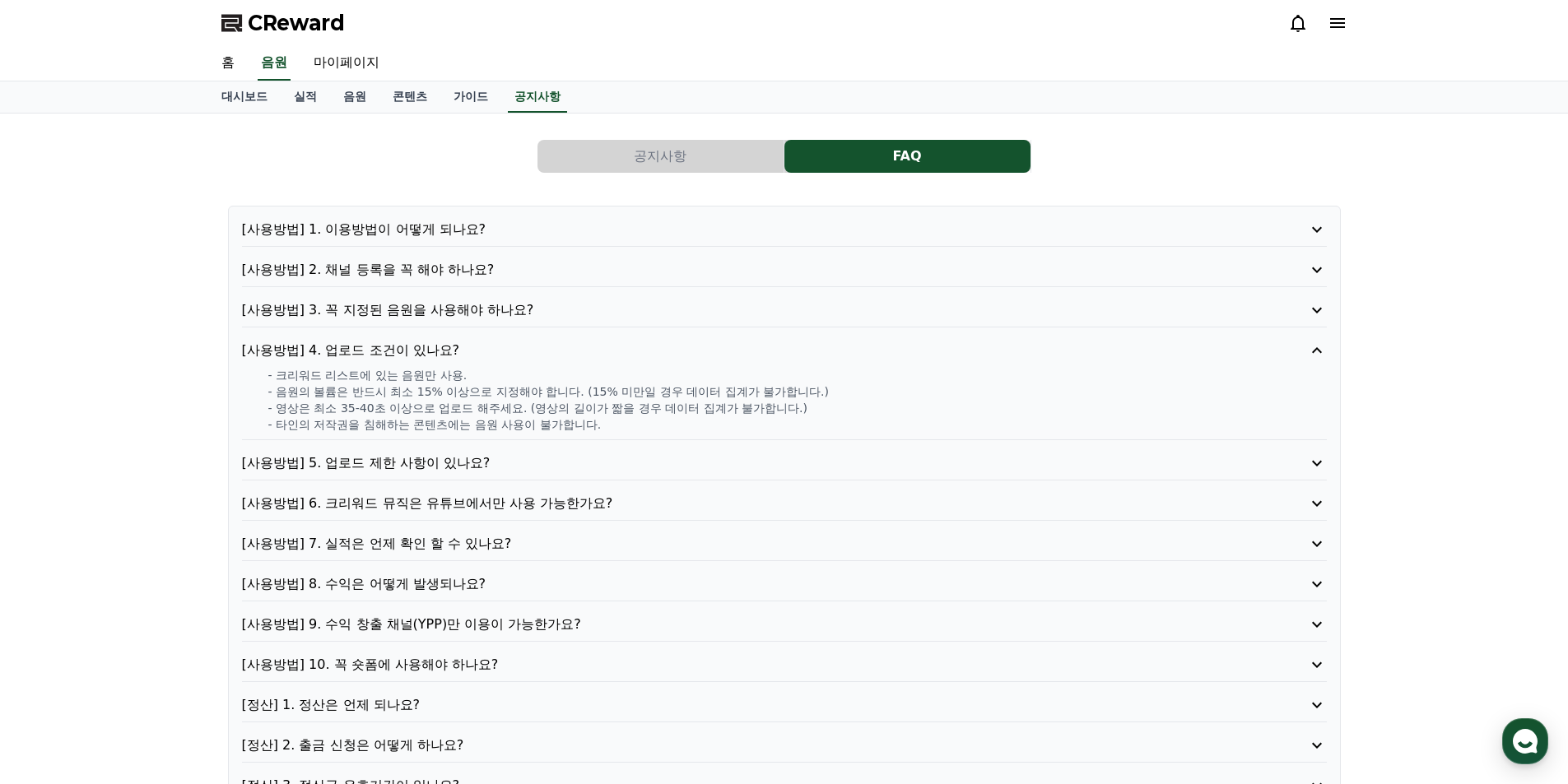
click at [422, 351] on p "[사용방법] 4. 업로드 조건이 있나요?" at bounding box center [741, 351] width 998 height 20
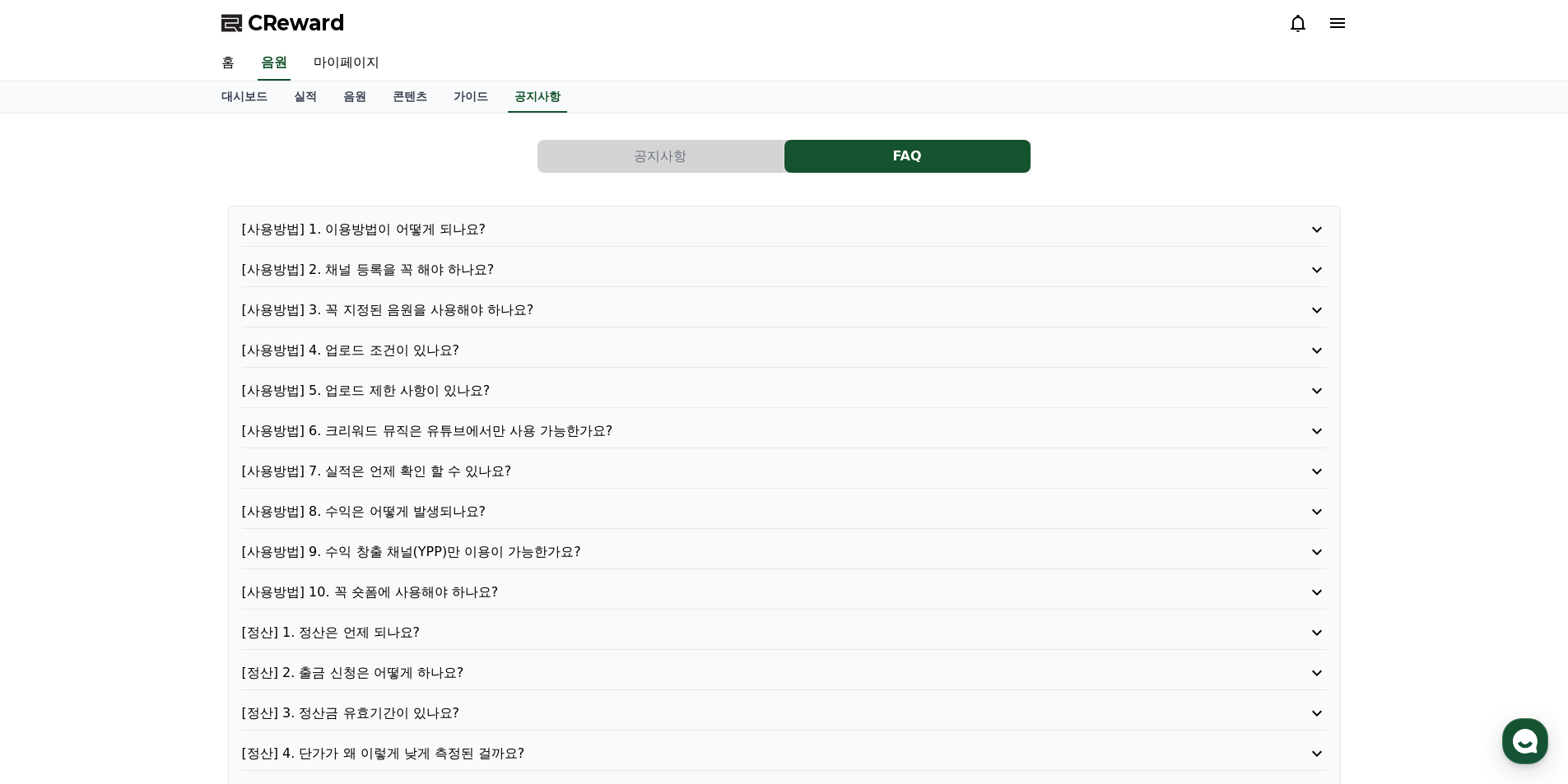
scroll to position [82, 0]
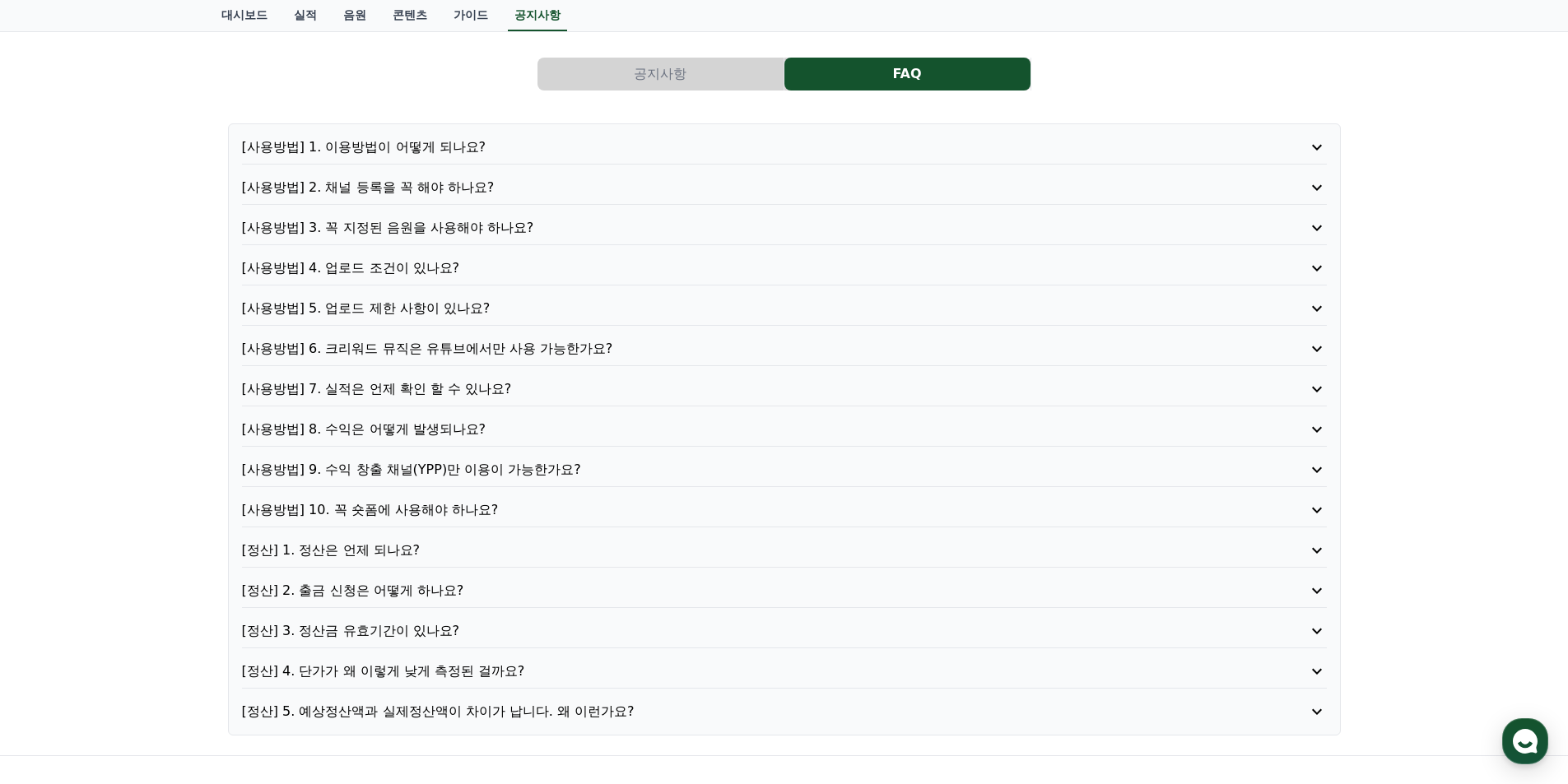
click at [368, 547] on p "[정산] 1. 정산은 언제 되나요?" at bounding box center [741, 550] width 998 height 20
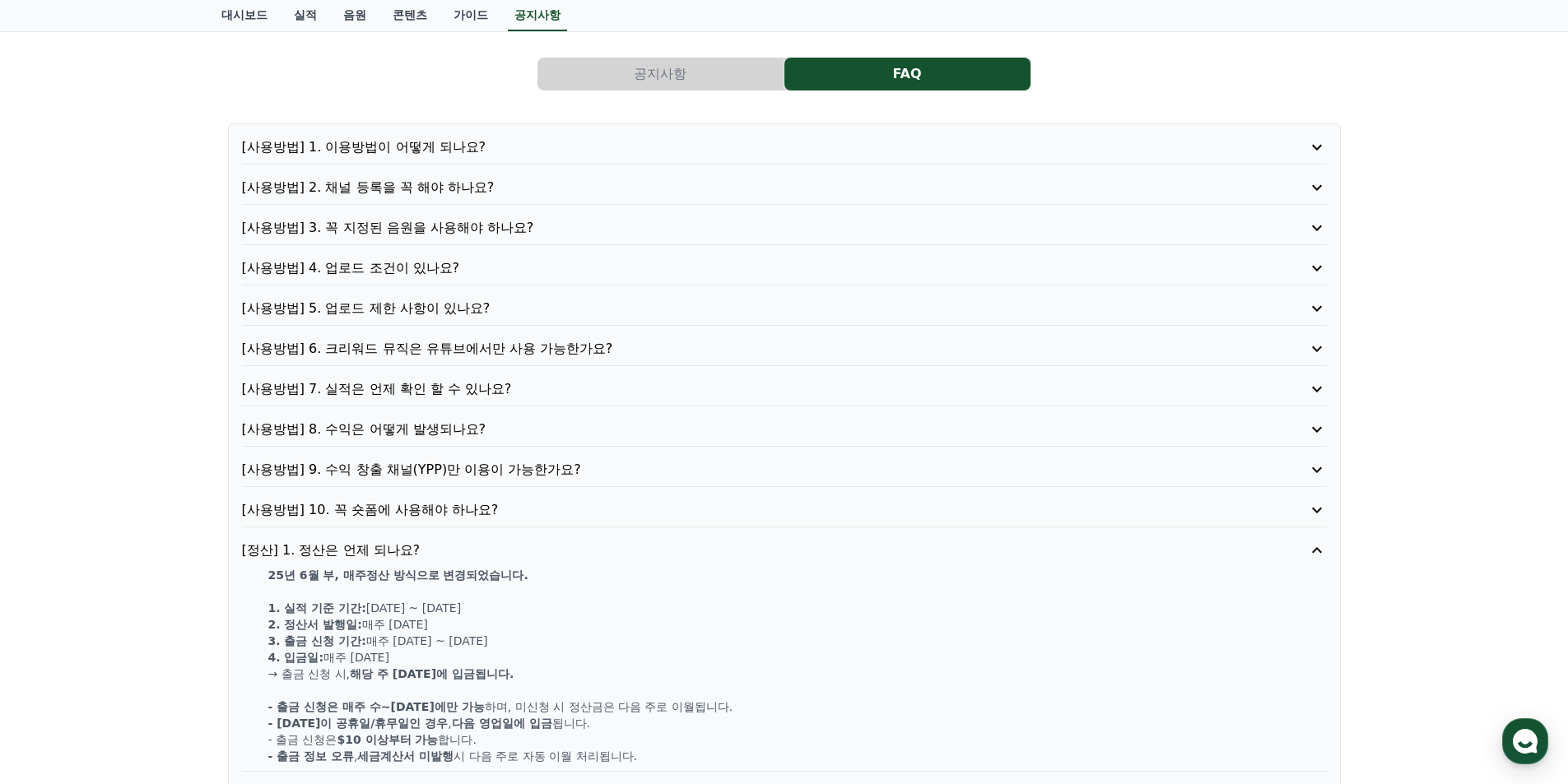
click at [368, 547] on p "[정산] 1. 정산은 언제 되나요?" at bounding box center [741, 550] width 998 height 20
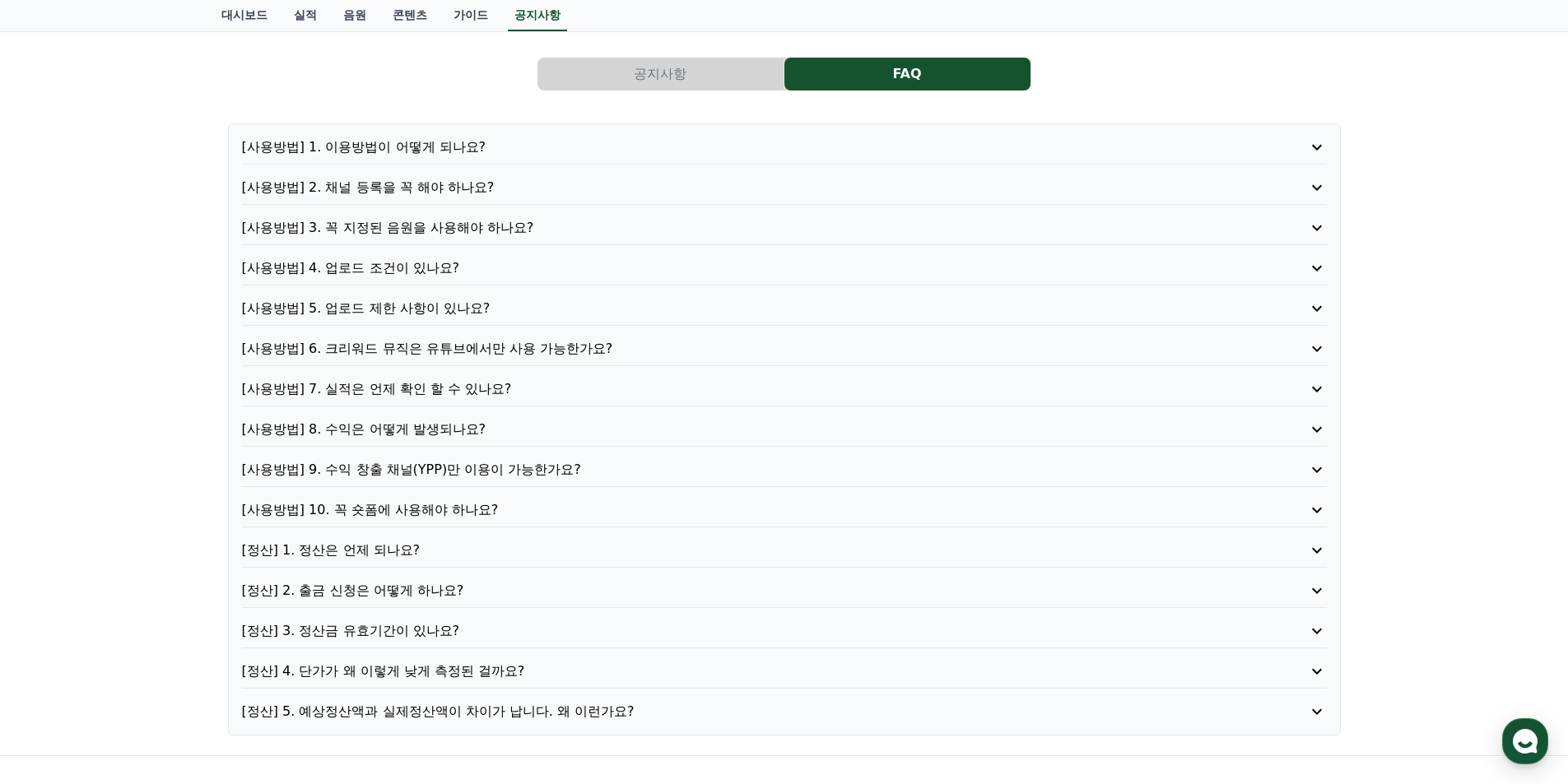
click at [368, 547] on p "[정산] 1. 정산은 언제 되나요?" at bounding box center [741, 550] width 998 height 20
click at [367, 547] on p "[정산] 1. 정산은 언제 되나요?" at bounding box center [741, 550] width 998 height 20
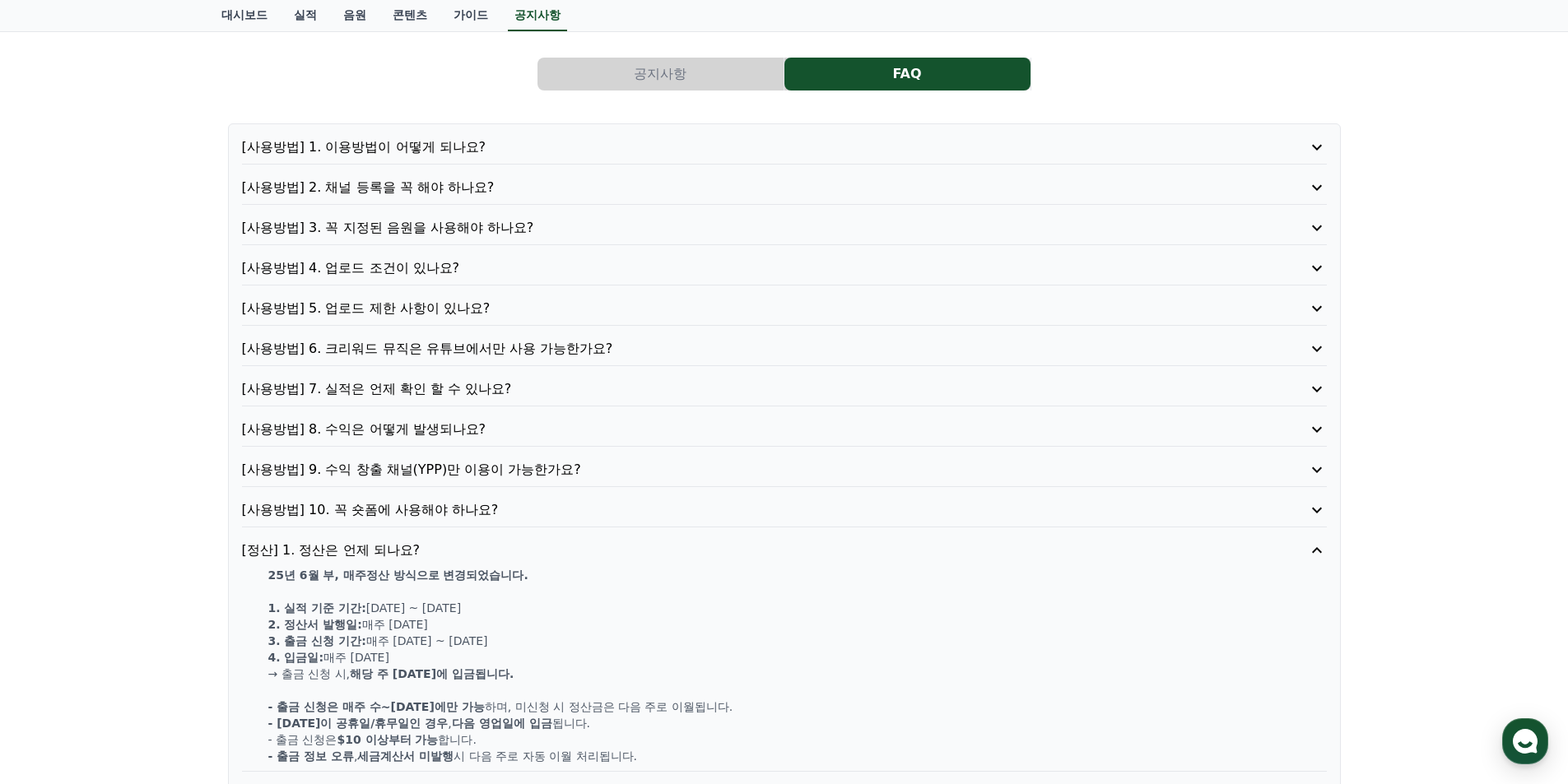
click at [365, 547] on p "[정산] 1. 정산은 언제 되나요?" at bounding box center [741, 550] width 998 height 20
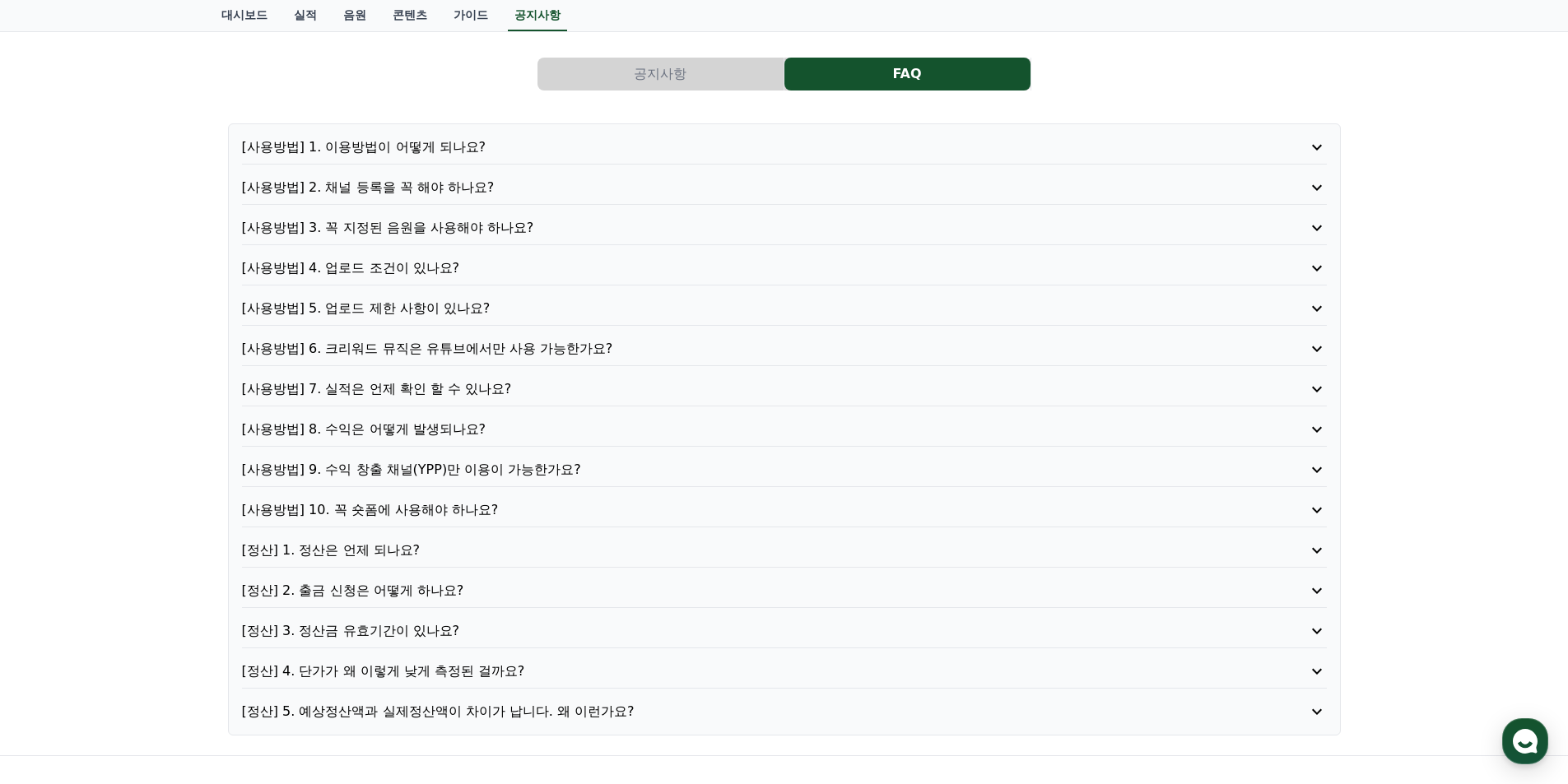
click at [394, 269] on p "[사용방법] 4. 업로드 조건이 있나요?" at bounding box center [741, 269] width 998 height 20
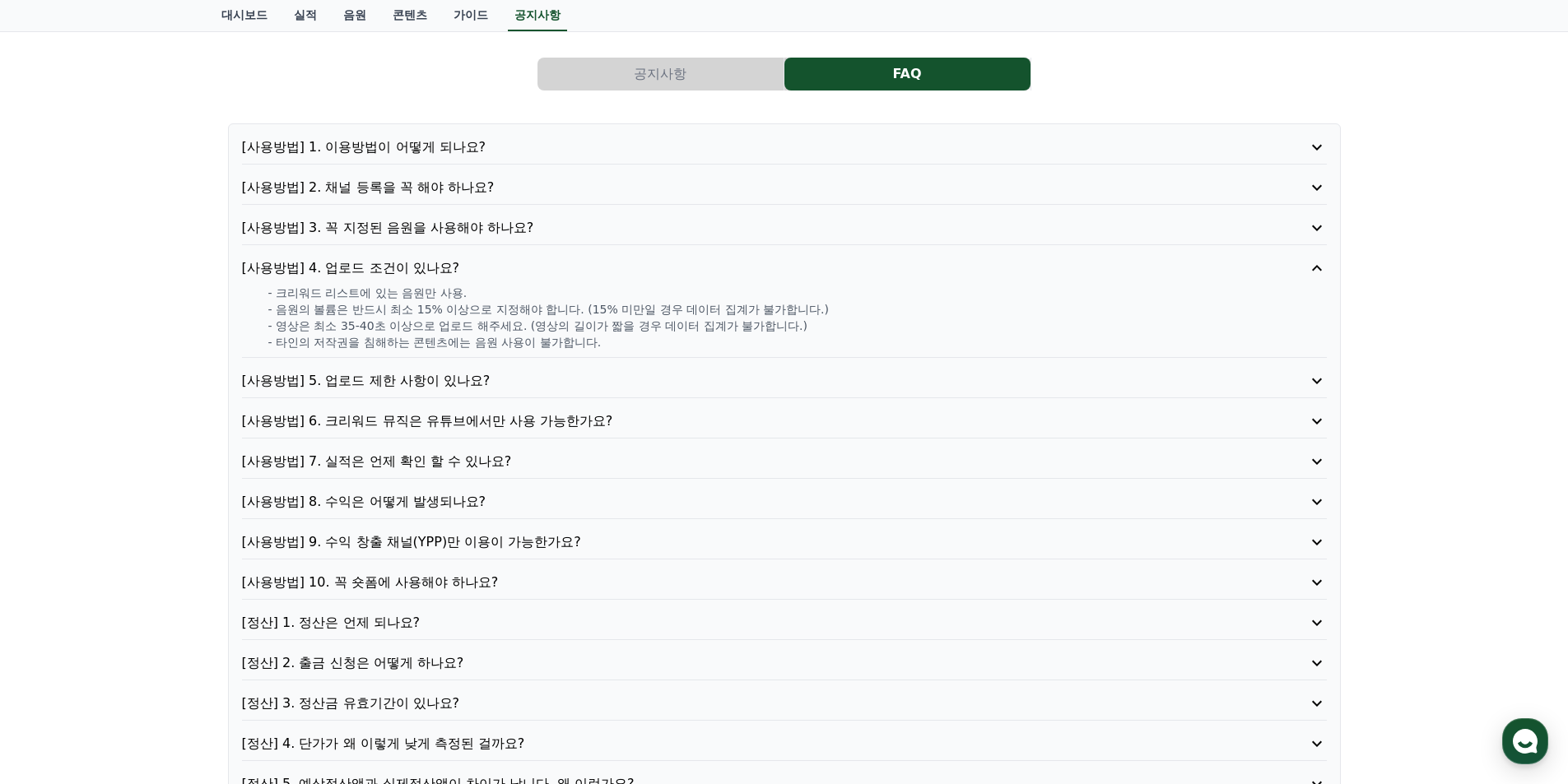
click at [394, 269] on p "[사용방법] 4. 업로드 조건이 있나요?" at bounding box center [741, 269] width 998 height 20
click at [413, 231] on p "[사용방법] 3. 꼭 지정된 음원을 사용해야 하나요?" at bounding box center [741, 228] width 998 height 20
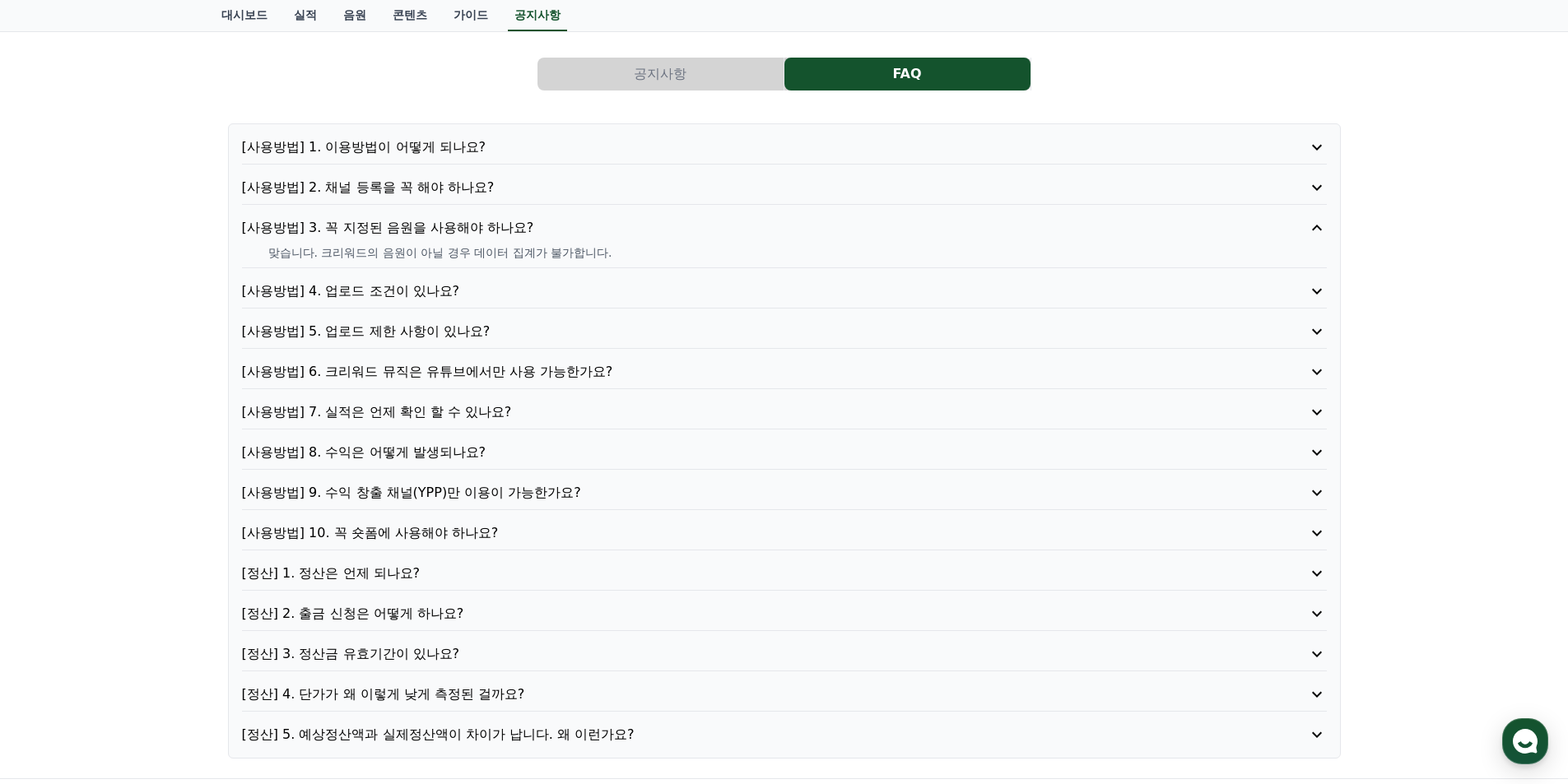
click at [413, 230] on p "[사용방법] 3. 꼭 지정된 음원을 사용해야 하나요?" at bounding box center [741, 228] width 998 height 20
click at [415, 224] on p "[사용방법] 3. 꼭 지정된 음원을 사용해야 하나요?" at bounding box center [741, 228] width 998 height 20
click at [424, 198] on div "[사용방법] 2. 채널 등록을 꼭 해야 하나요?" at bounding box center [784, 191] width 1085 height 27
click at [424, 191] on p "[사용방법] 2. 채널 등록을 꼭 해야 하나요?" at bounding box center [741, 188] width 998 height 20
click at [424, 147] on p "[사용방법] 1. 이용방법이 어떻게 되나요?" at bounding box center [741, 147] width 998 height 20
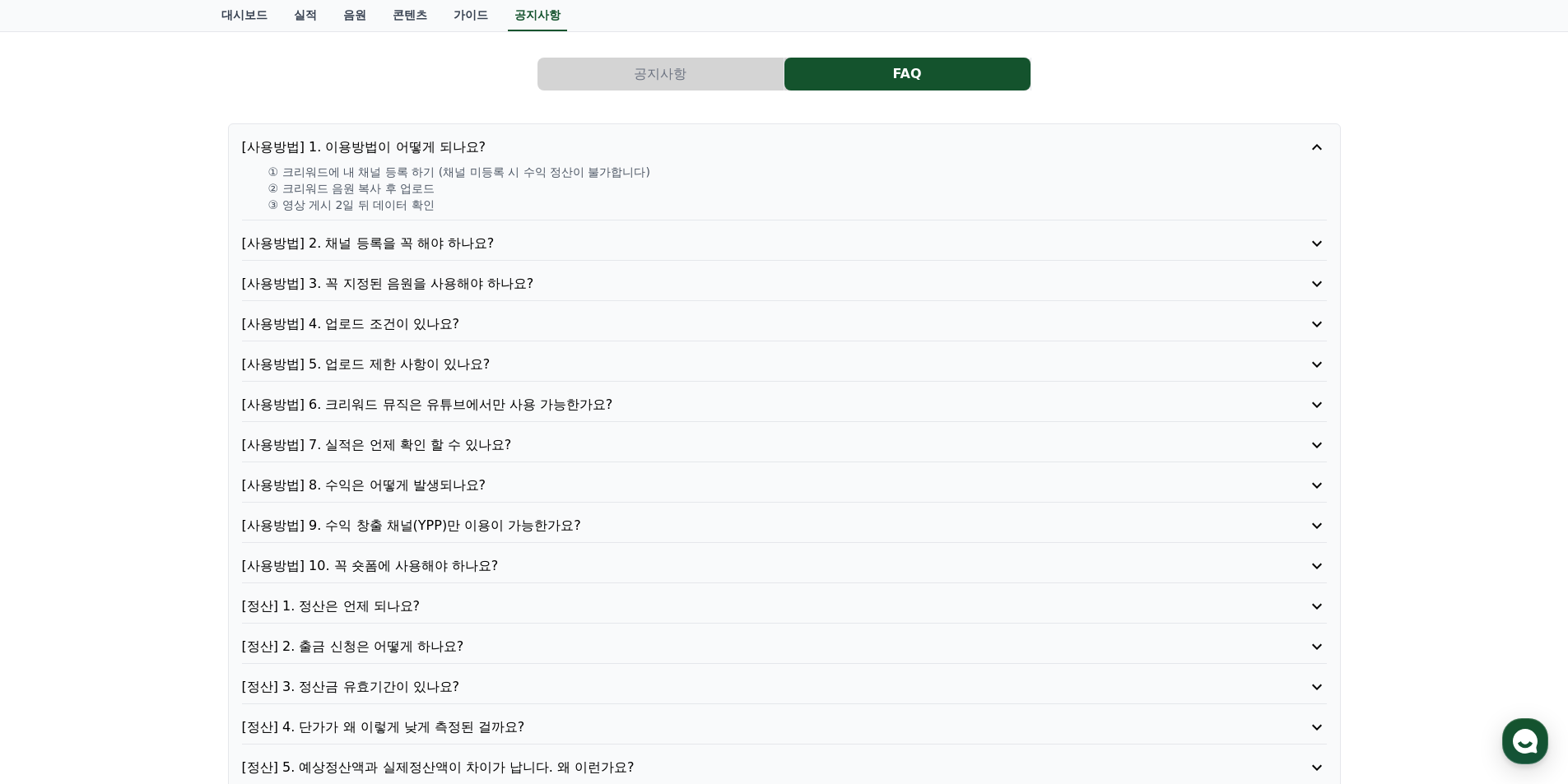
click at [424, 147] on p "[사용방법] 1. 이용방법이 어떻게 되나요?" at bounding box center [741, 147] width 998 height 20
click at [421, 141] on p "[사용방법] 1. 이용방법이 어떻게 되나요?" at bounding box center [741, 147] width 998 height 20
click at [421, 148] on p "[사용방법] 1. 이용방법이 어떻게 되나요?" at bounding box center [741, 147] width 998 height 20
click at [395, 274] on p "[사용방법] 3. 꼭 지정된 음원을 사용해야 하나요?" at bounding box center [741, 284] width 998 height 20
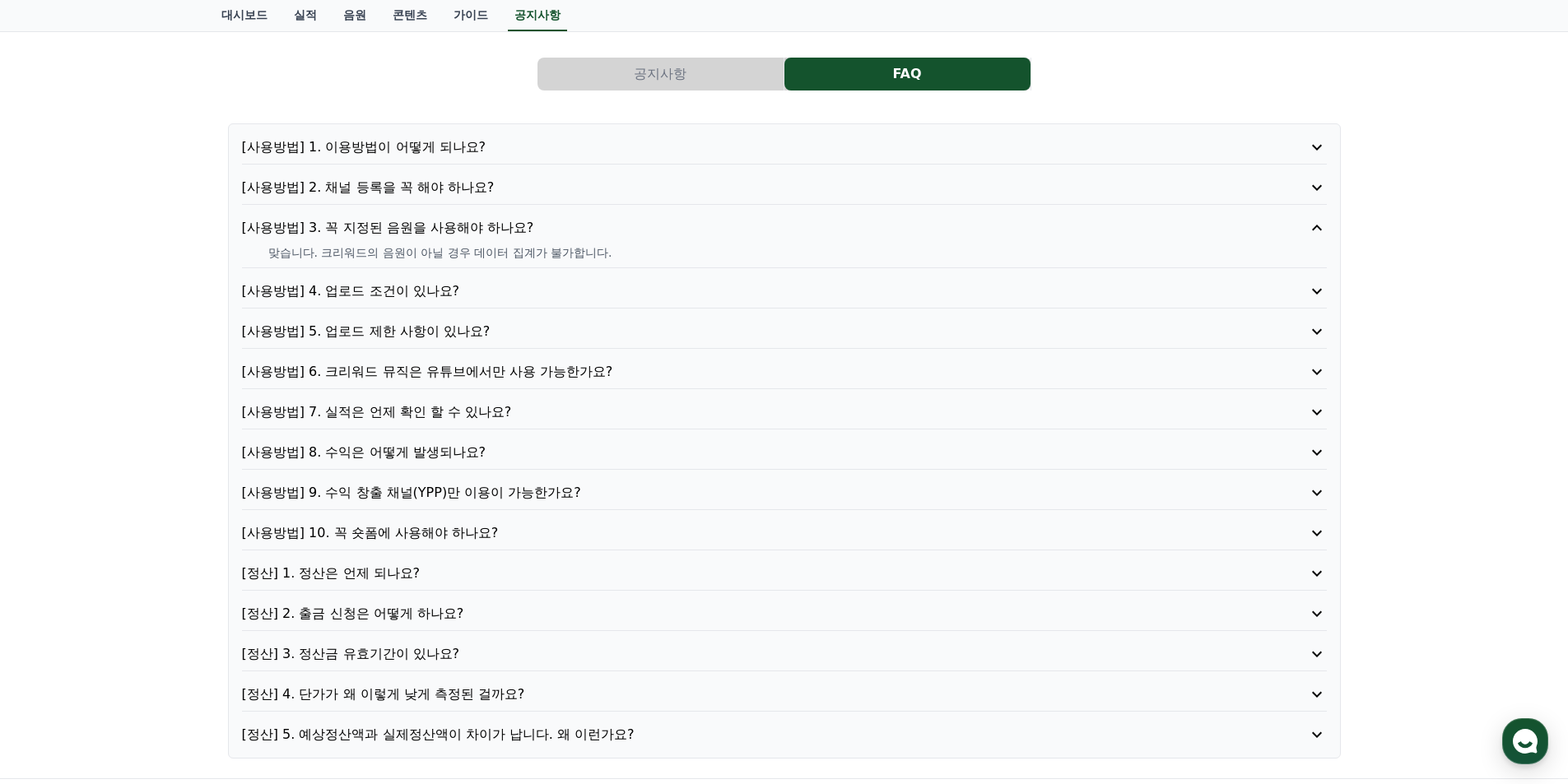
click at [395, 230] on p "[사용방법] 3. 꼭 지정된 음원을 사용해야 하나요?" at bounding box center [741, 228] width 998 height 20
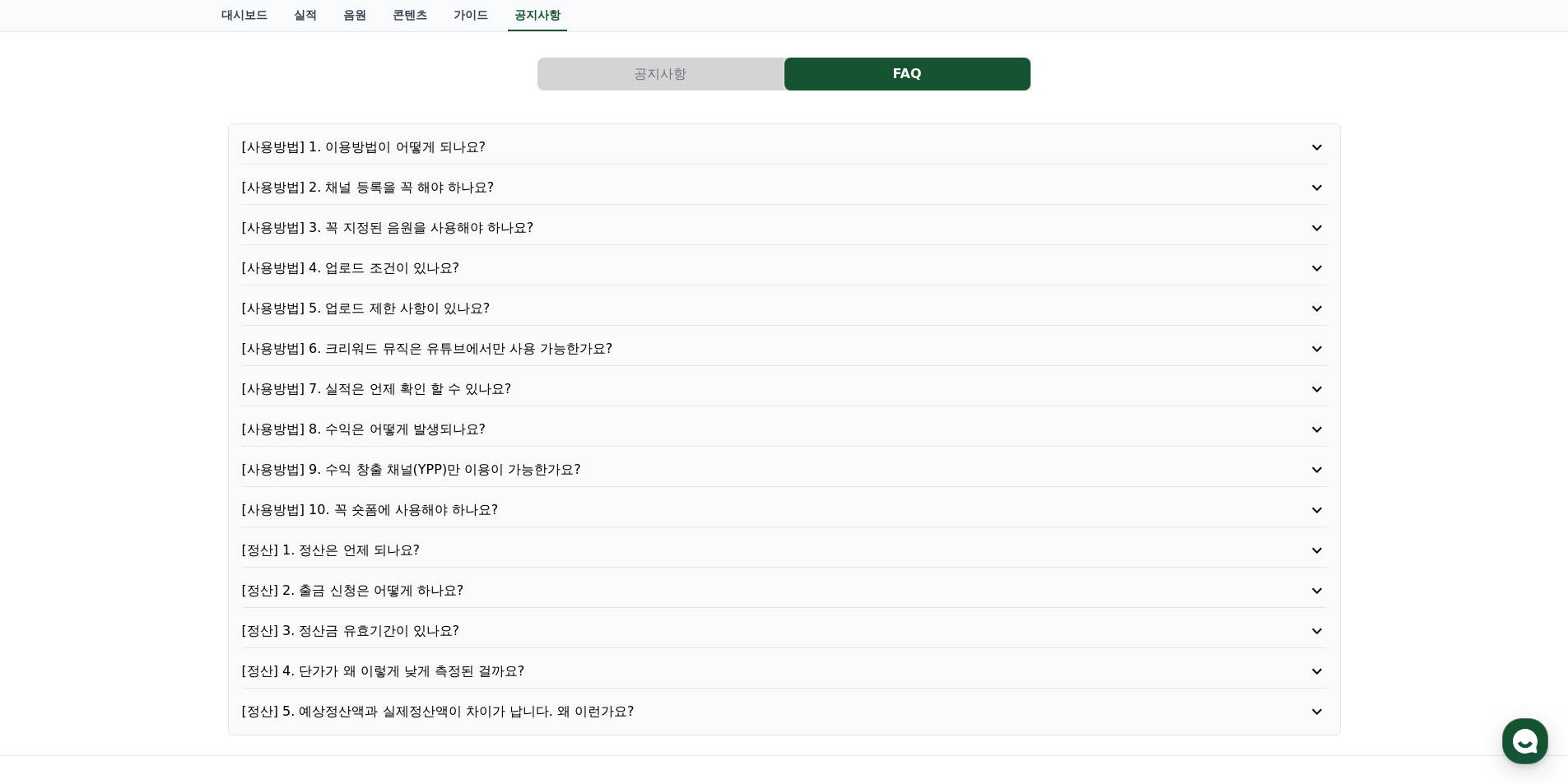
click at [397, 234] on p "[사용방법] 3. 꼭 지정된 음원을 사용해야 하나요?" at bounding box center [741, 228] width 998 height 20
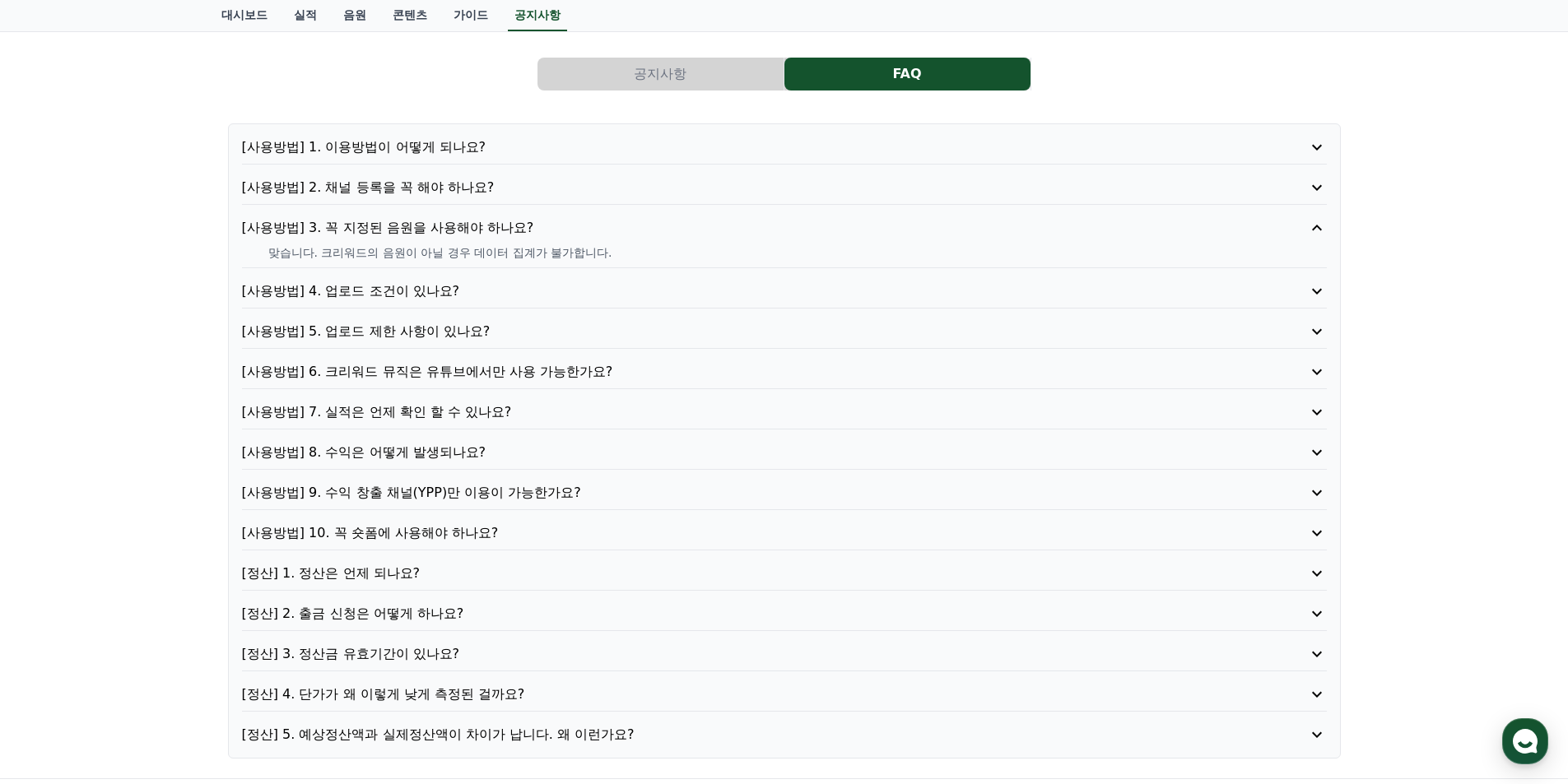
click at [397, 234] on p "[사용방법] 3. 꼭 지정된 음원을 사용해야 하나요?" at bounding box center [741, 228] width 998 height 20
